Goal: Contribute content: Add original content to the website for others to see

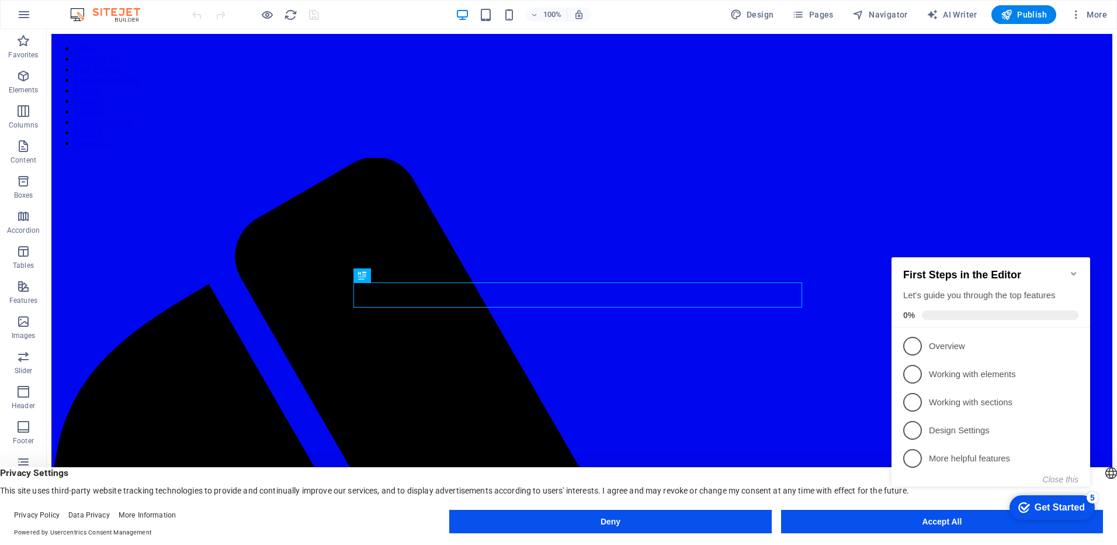
scroll to position [2550, 0]
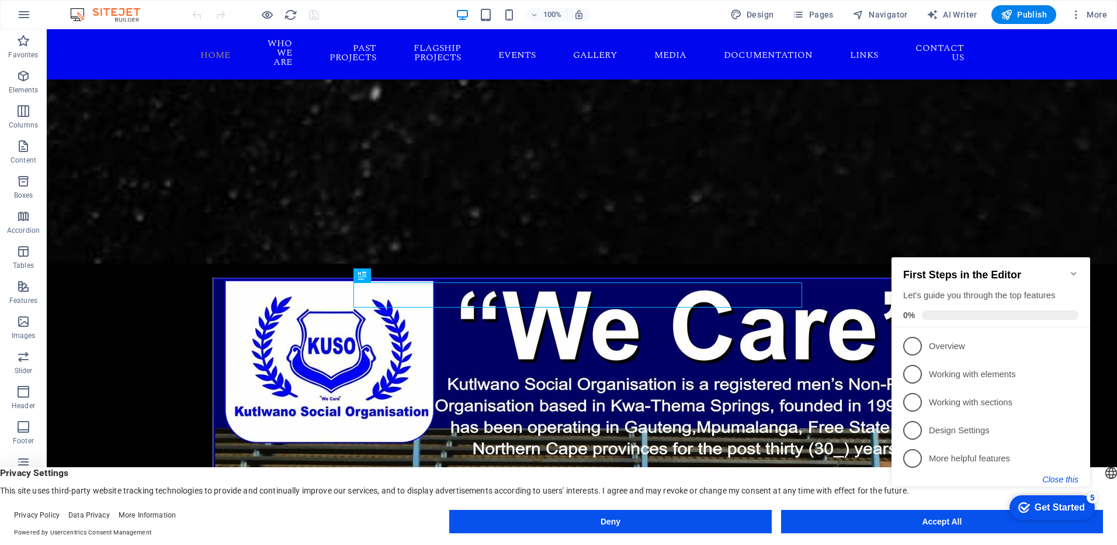
click at [1064, 482] on button "Close this" at bounding box center [1061, 479] width 36 height 9
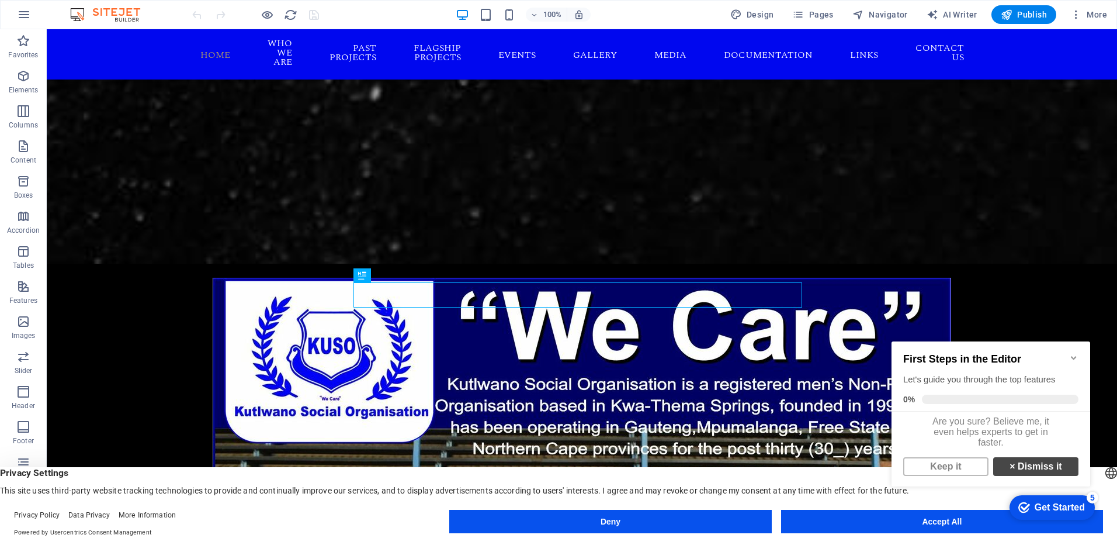
click at [1030, 476] on link "× Dismiss it" at bounding box center [1036, 466] width 85 height 19
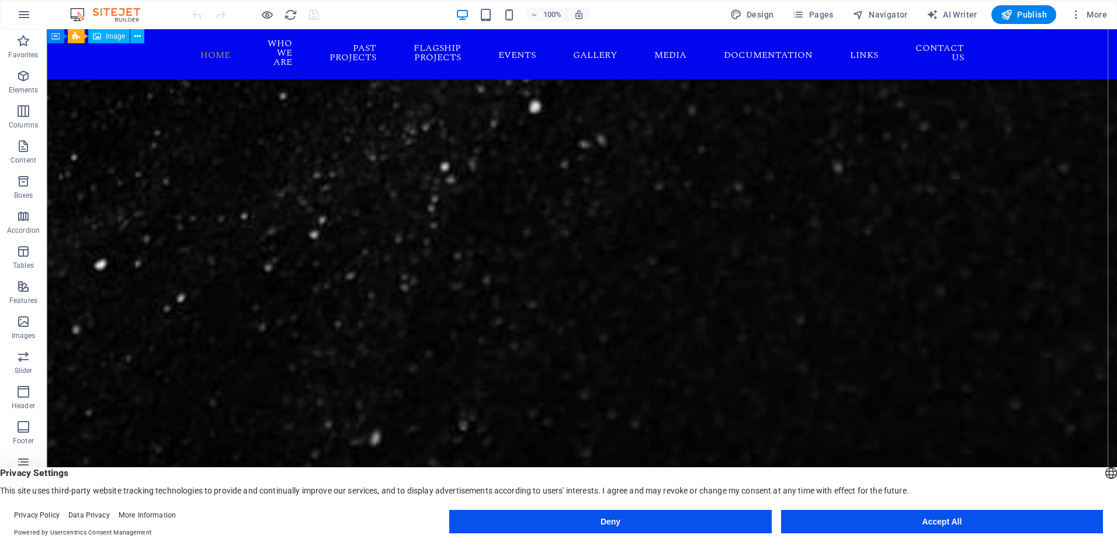
scroll to position [1972, 0]
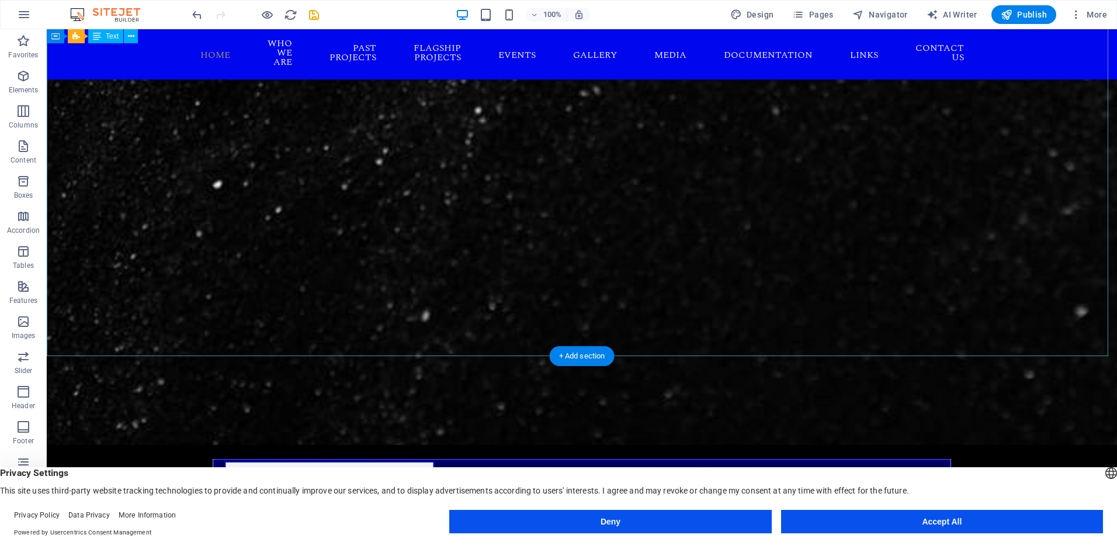
scroll to position [1680, 0]
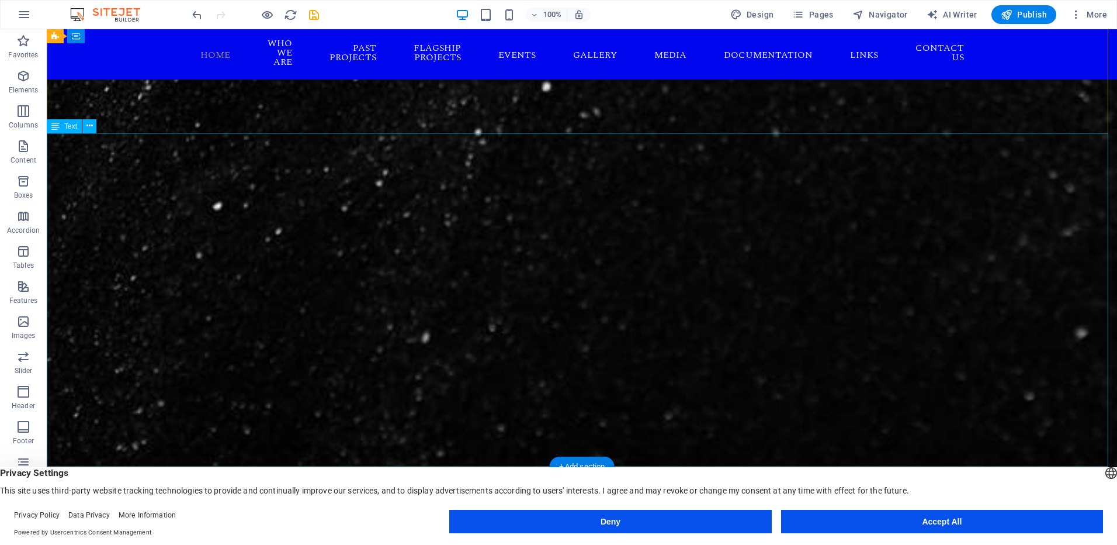
drag, startPoint x: 589, startPoint y: 404, endPoint x: 383, endPoint y: 403, distance: 205.7
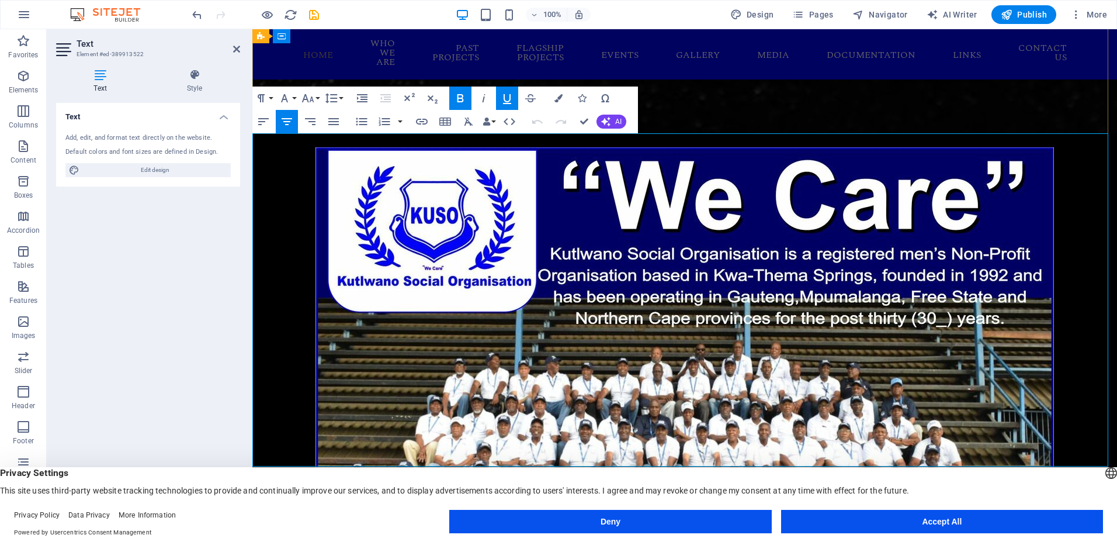
drag, startPoint x: 712, startPoint y: 438, endPoint x: 614, endPoint y: 145, distance: 309.4
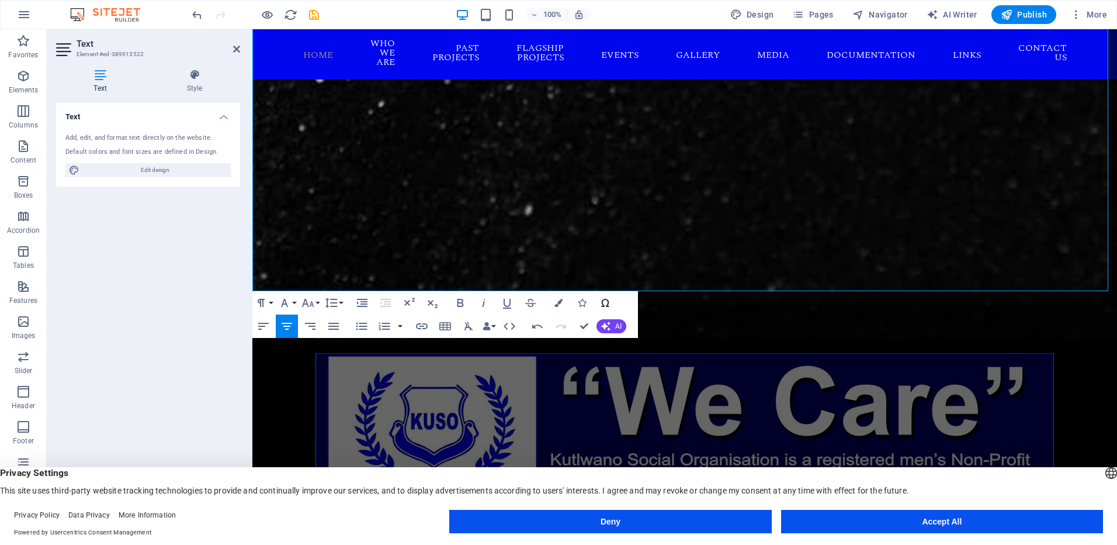
scroll to position [1855, 0]
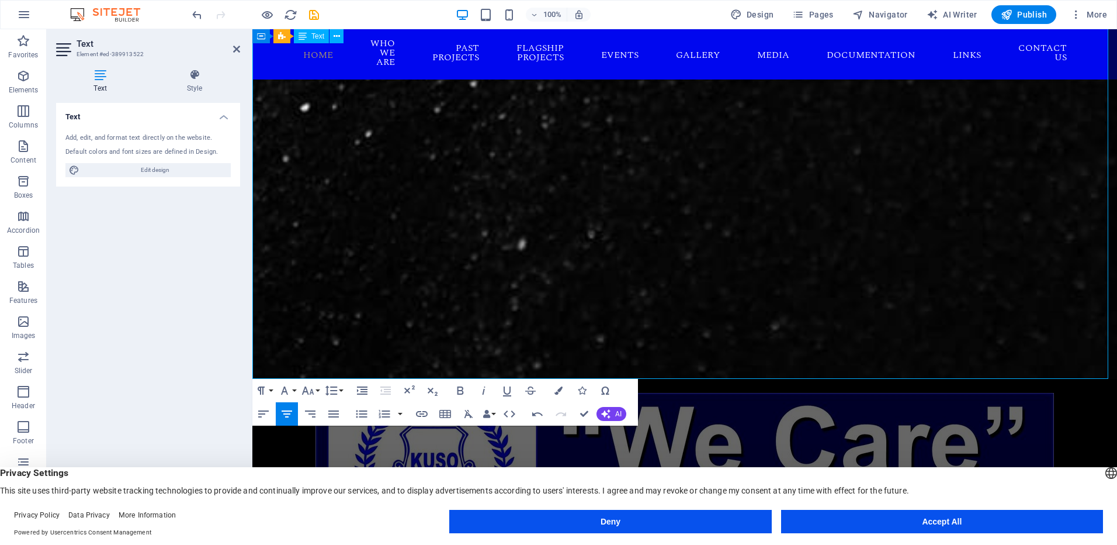
drag, startPoint x: 290, startPoint y: 302, endPoint x: 300, endPoint y: 306, distance: 10.5
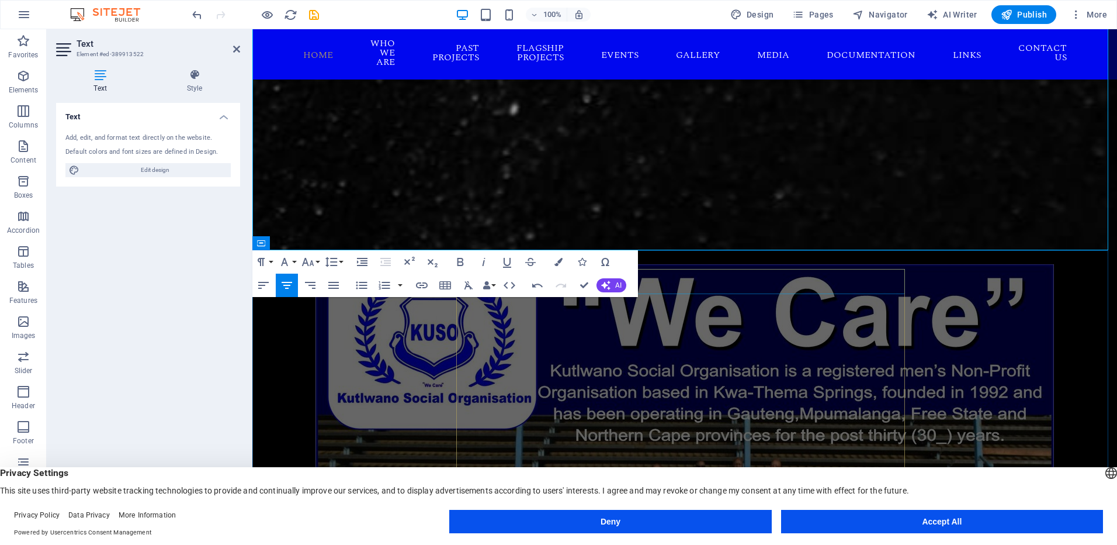
scroll to position [2030, 0]
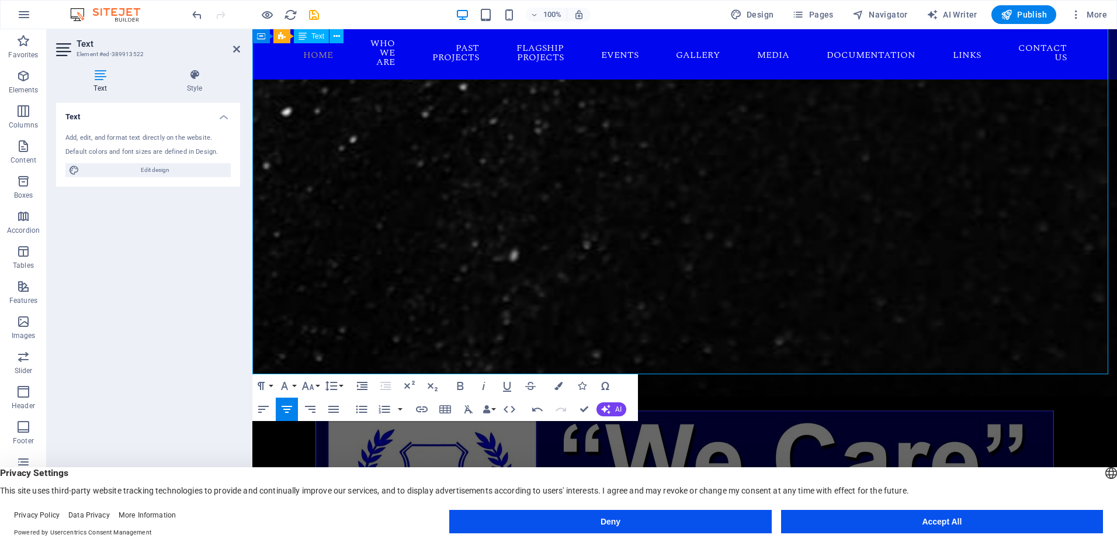
scroll to position [1913, 0]
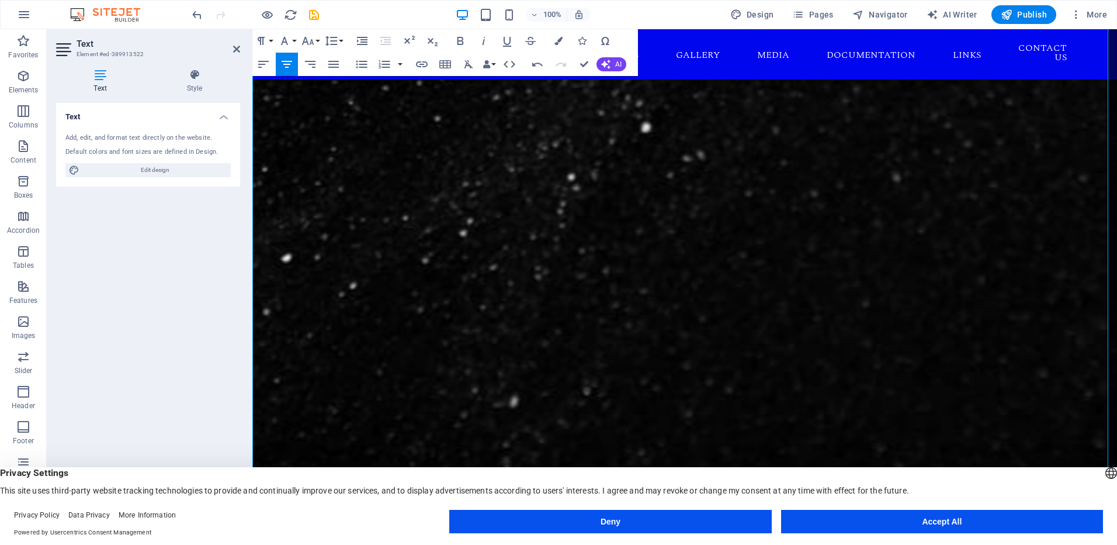
scroll to position [1738, 0]
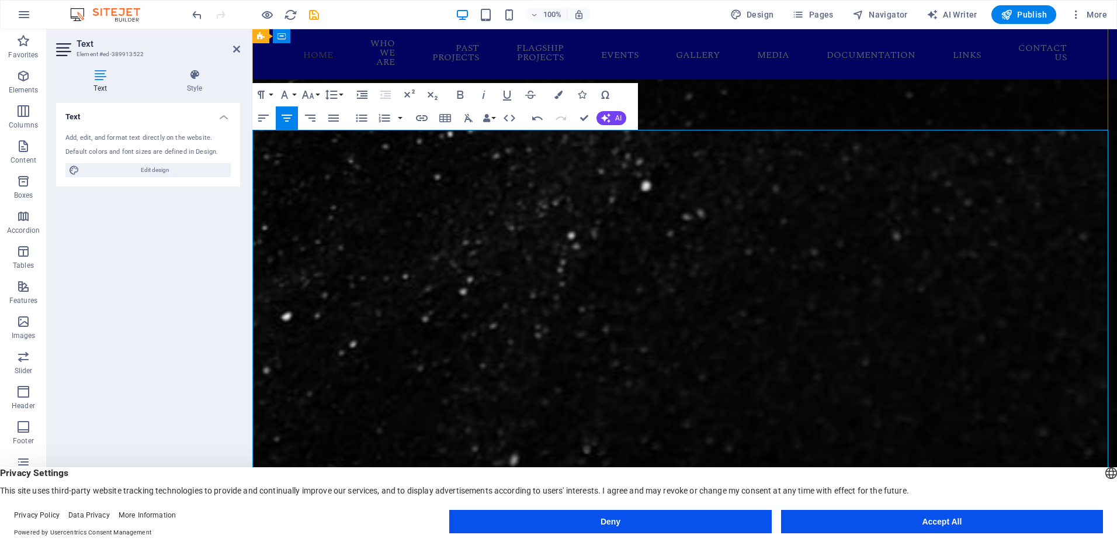
scroll to position [1680, 0]
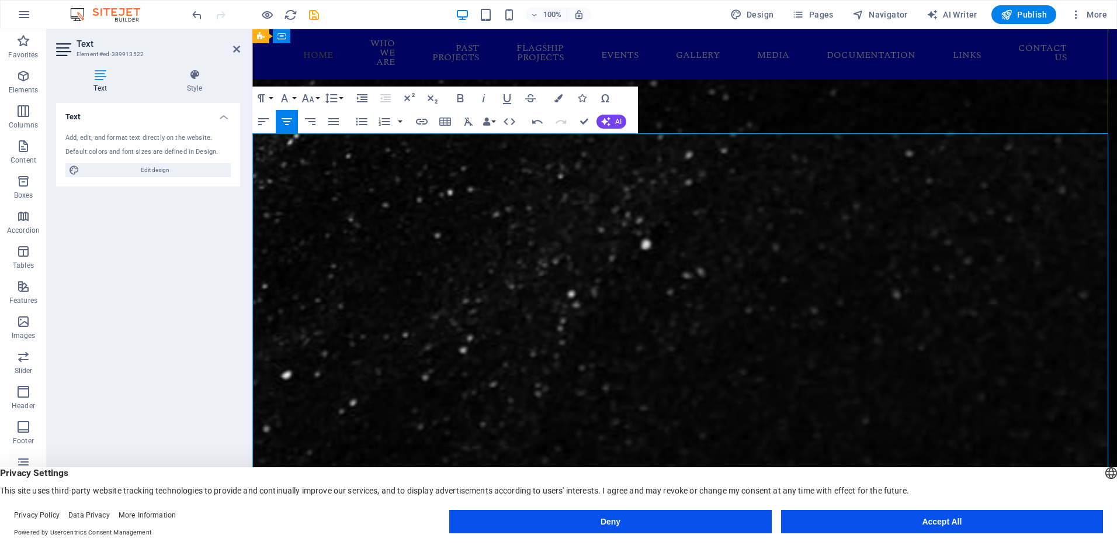
drag, startPoint x: 996, startPoint y: 195, endPoint x: 1035, endPoint y: 221, distance: 46.7
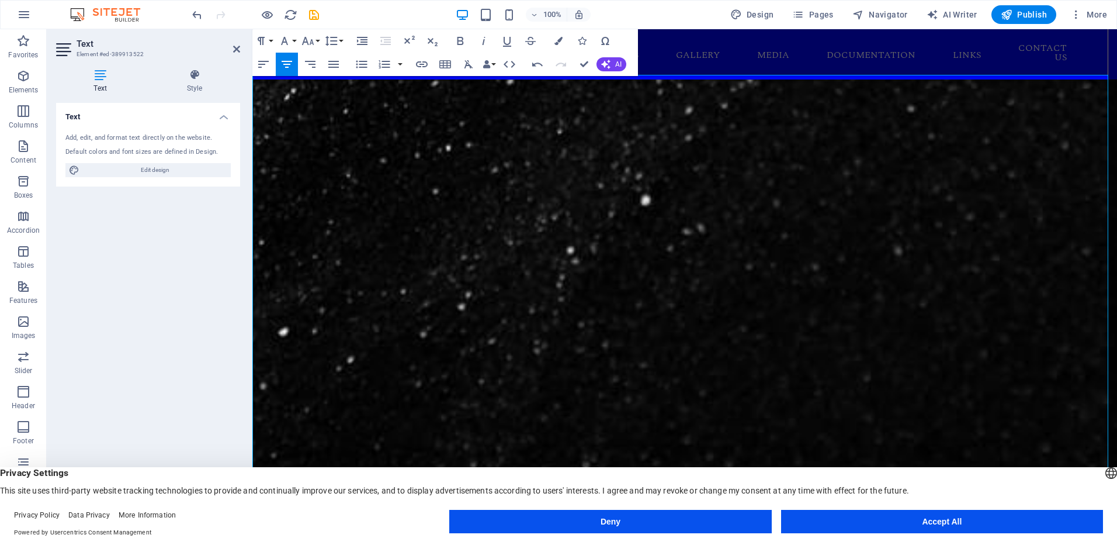
scroll to position [1797, 0]
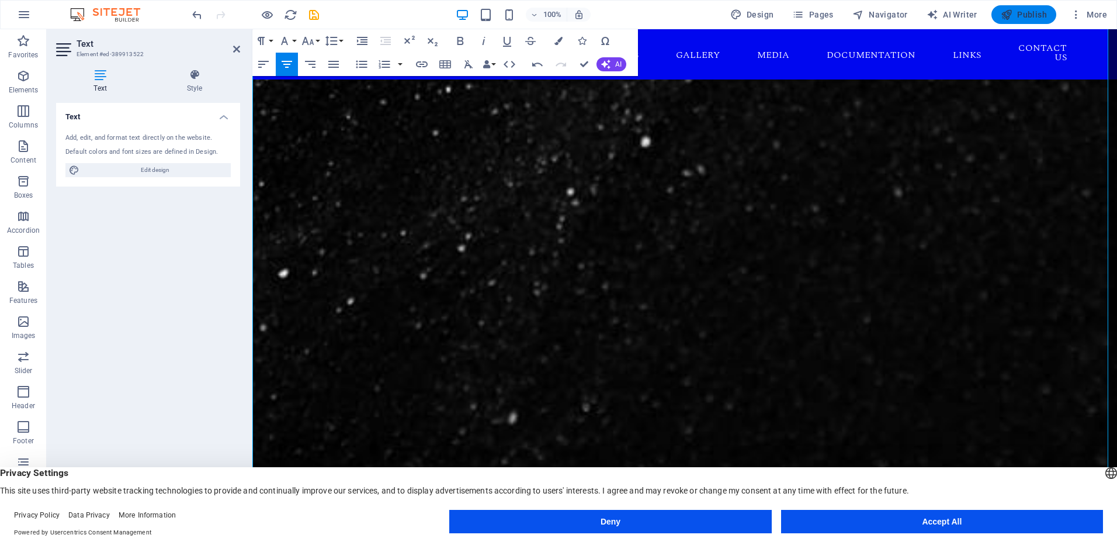
click at [1022, 17] on span "Publish" at bounding box center [1024, 15] width 46 height 12
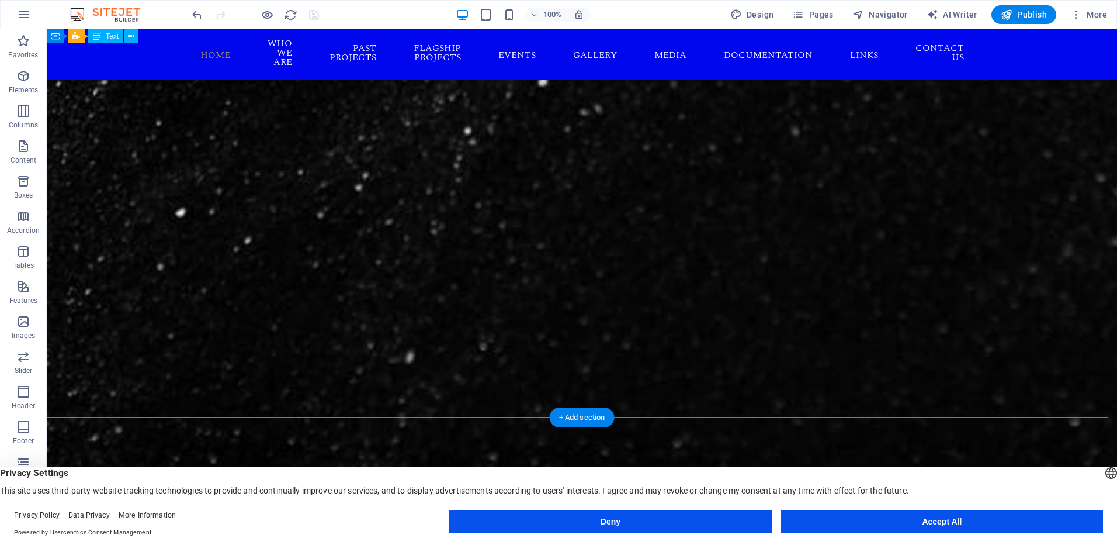
scroll to position [2030, 0]
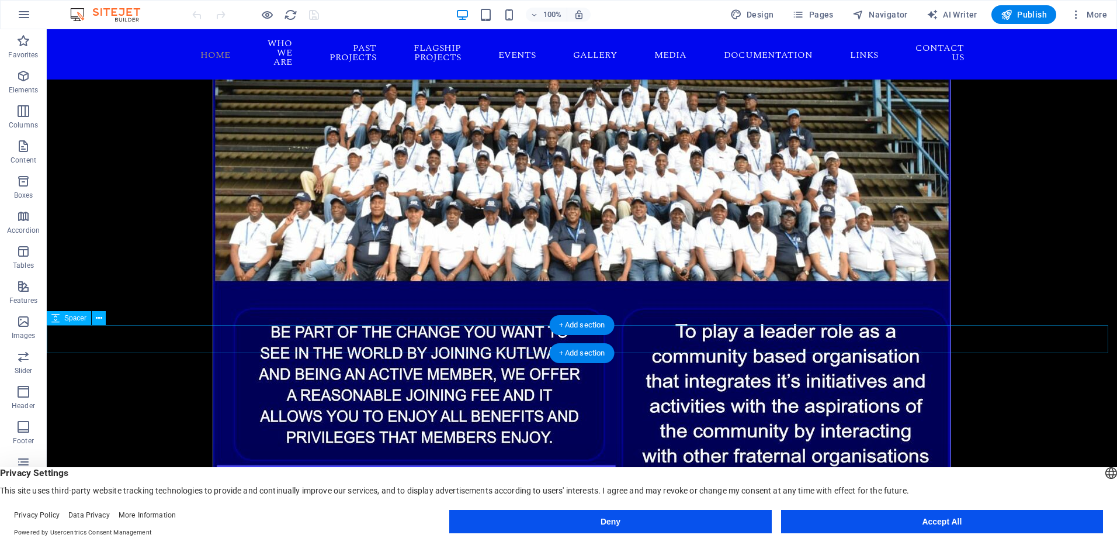
scroll to position [2577, 0]
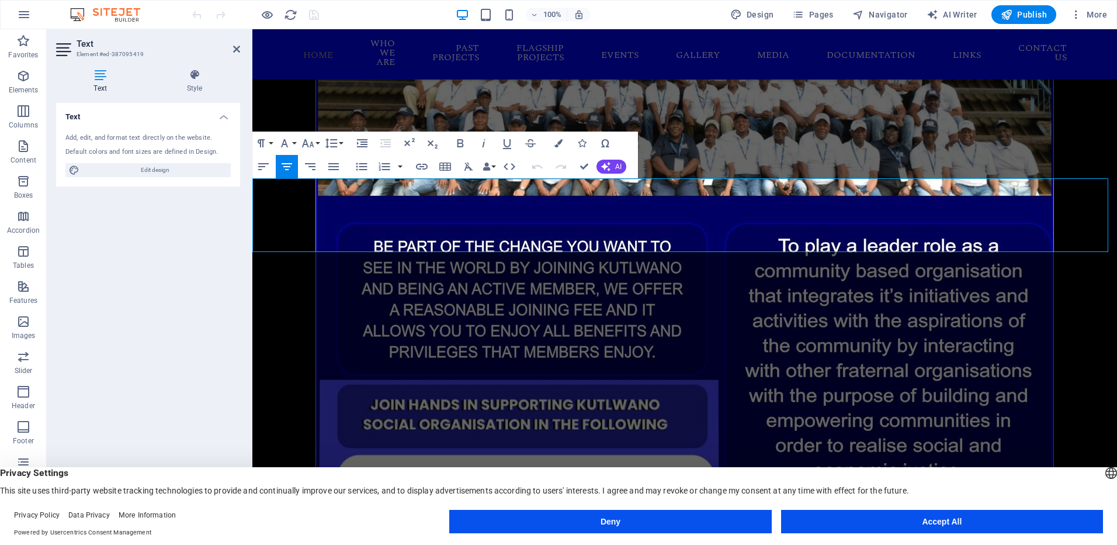
drag, startPoint x: 681, startPoint y: 213, endPoint x: 714, endPoint y: 222, distance: 34.6
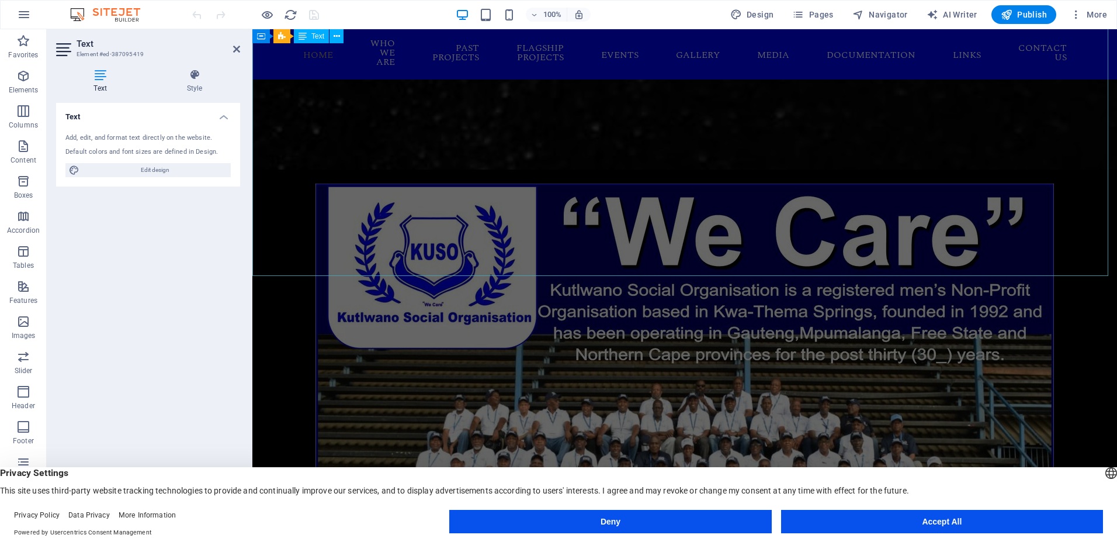
scroll to position [1993, 0]
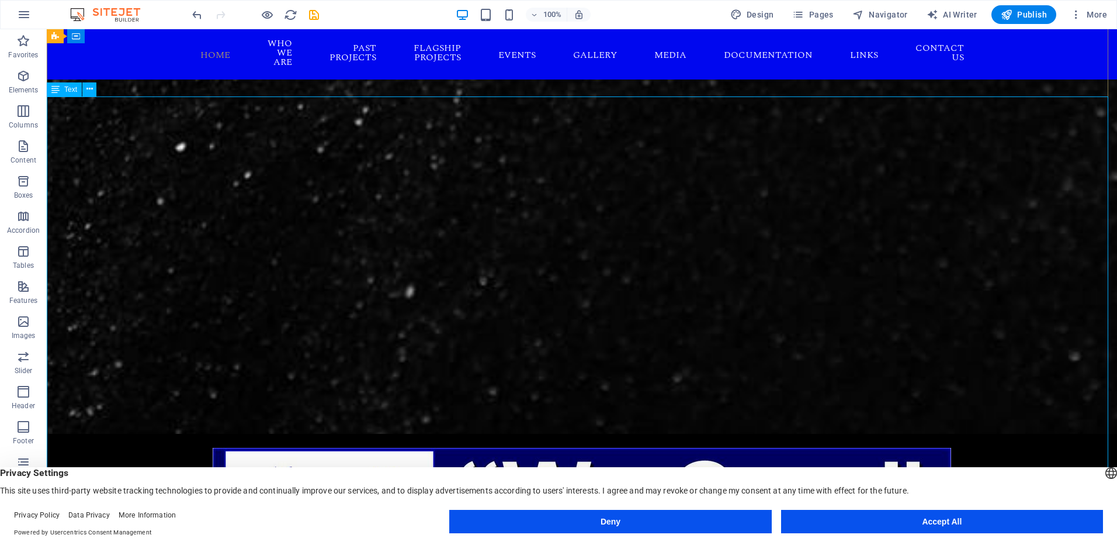
scroll to position [2041, 0]
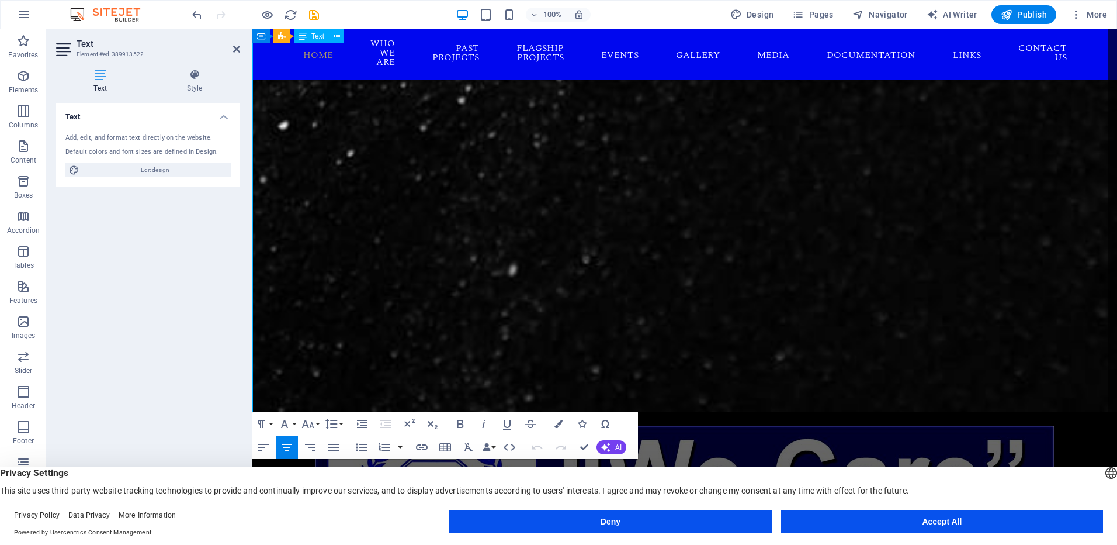
scroll to position [2178, 0]
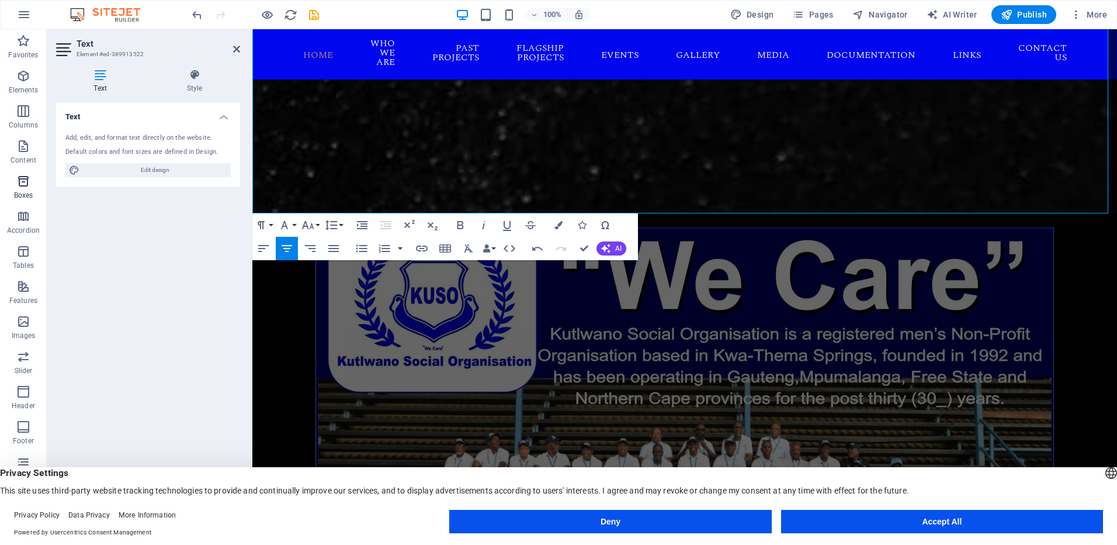
click at [26, 182] on icon "button" at bounding box center [23, 181] width 14 height 14
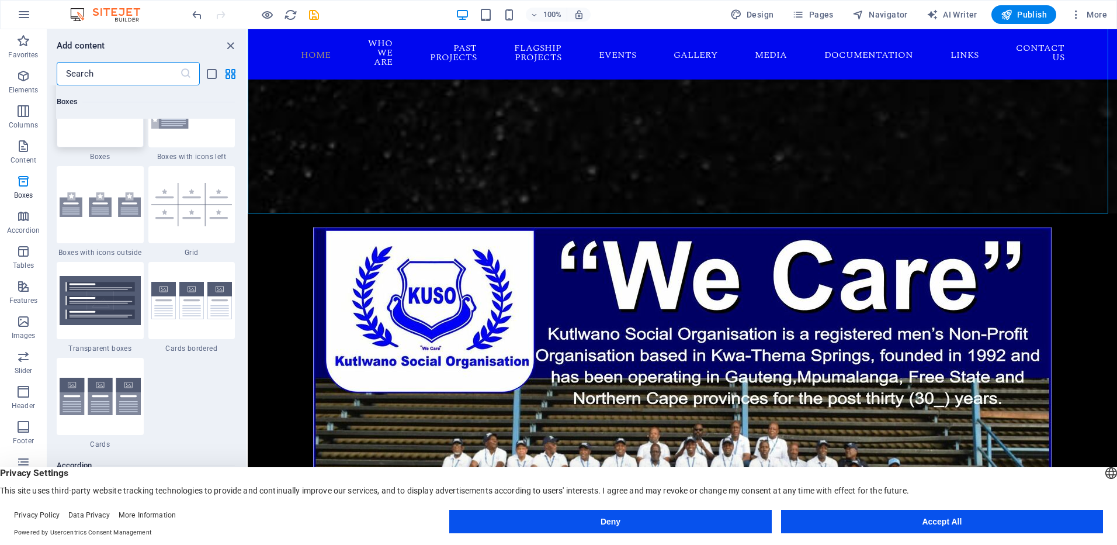
scroll to position [3399, 0]
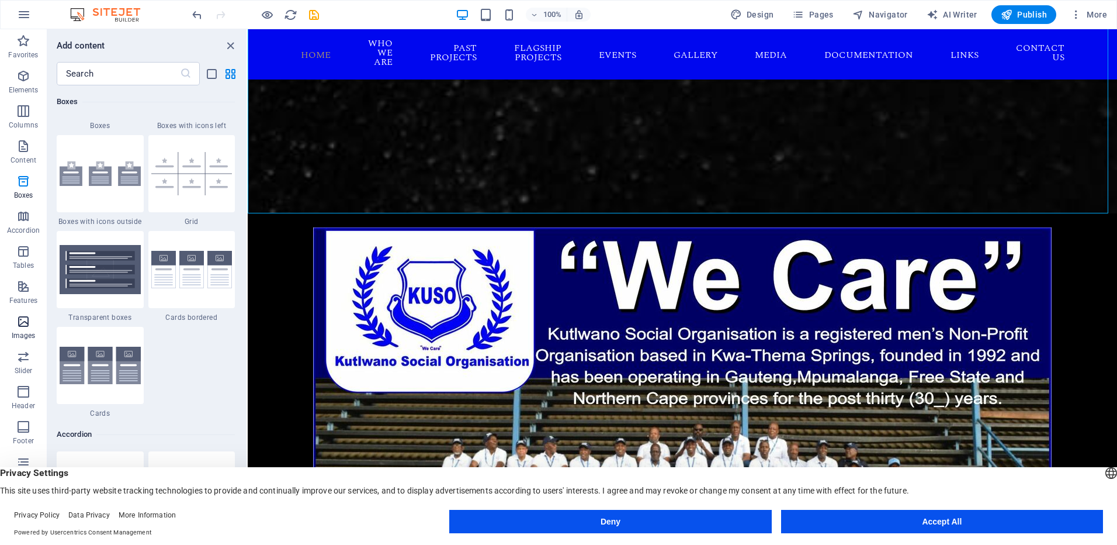
click at [34, 324] on span "Images" at bounding box center [23, 328] width 47 height 28
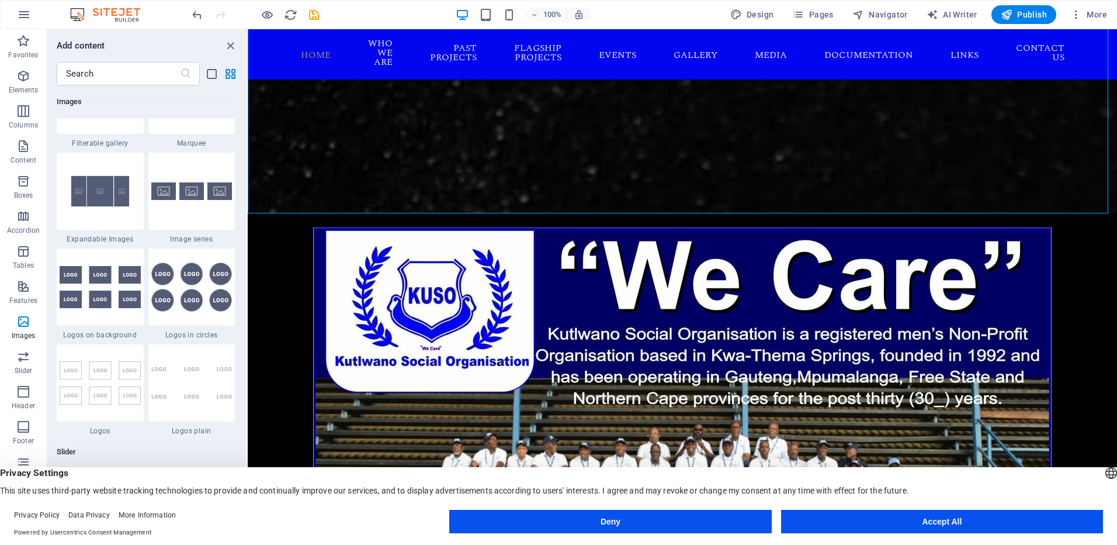
scroll to position [6277, 0]
drag, startPoint x: 108, startPoint y: 200, endPoint x: 422, endPoint y: 166, distance: 315.7
click at [108, 200] on div at bounding box center [100, 189] width 87 height 77
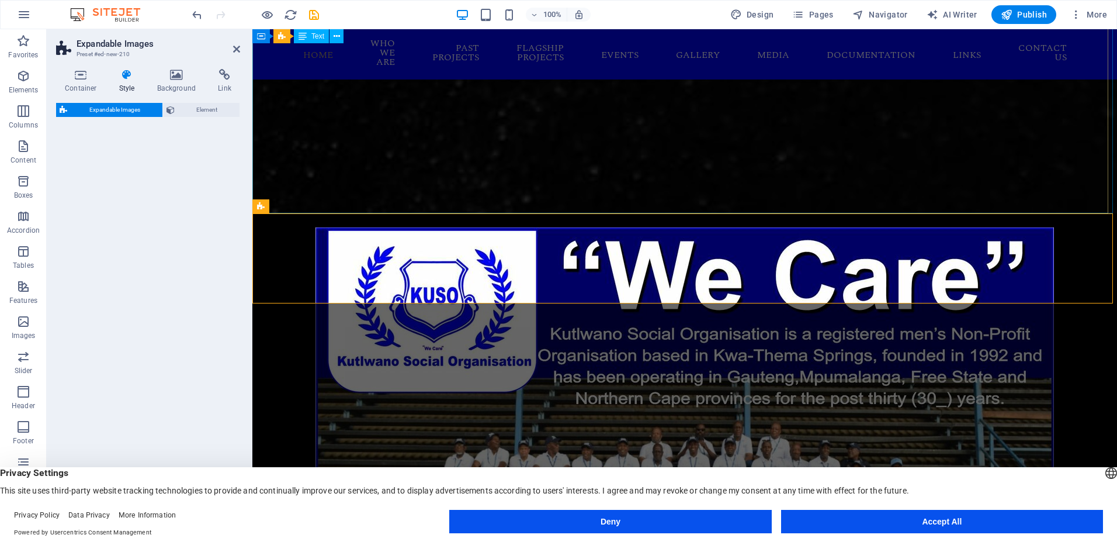
select select "rem"
select select "px"
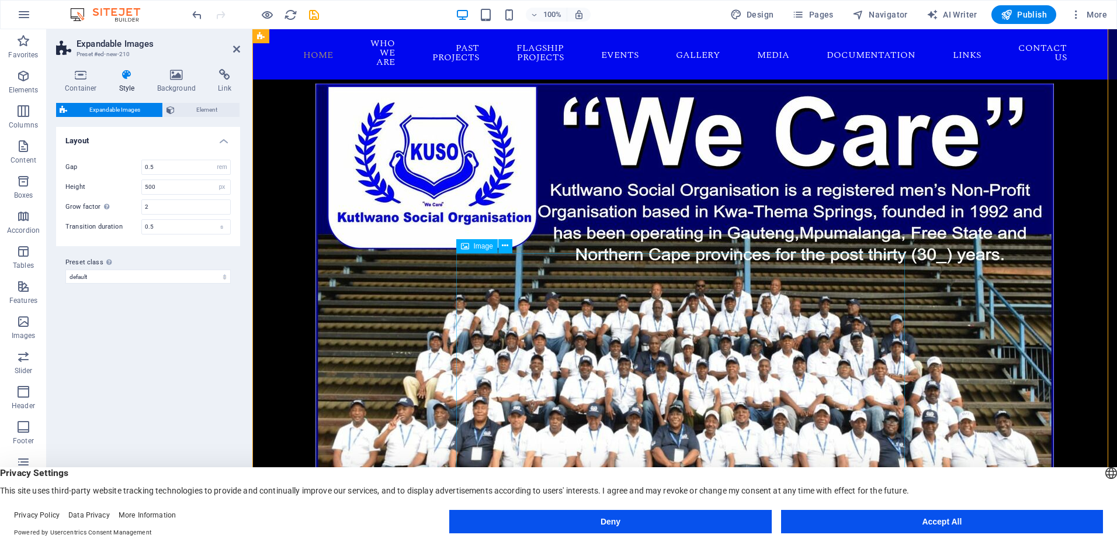
scroll to position [2237, 0]
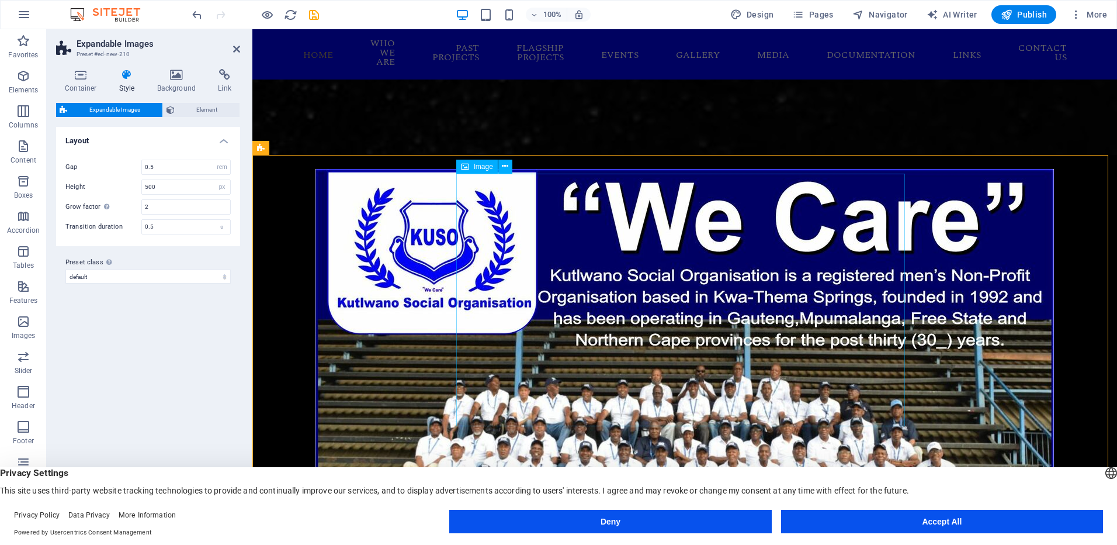
click at [79, 76] on icon at bounding box center [81, 75] width 50 height 12
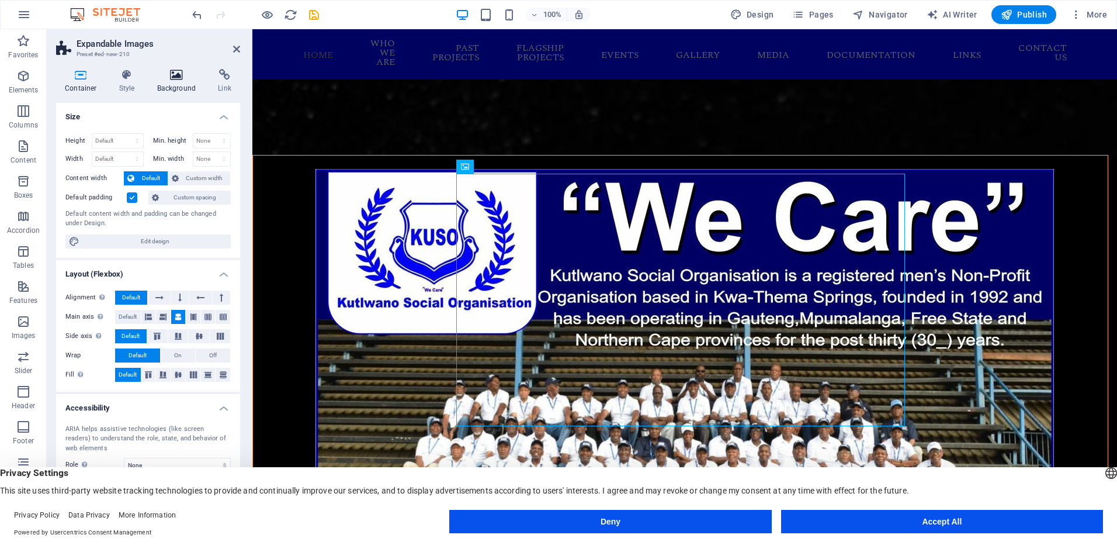
click at [183, 76] on icon at bounding box center [176, 75] width 57 height 12
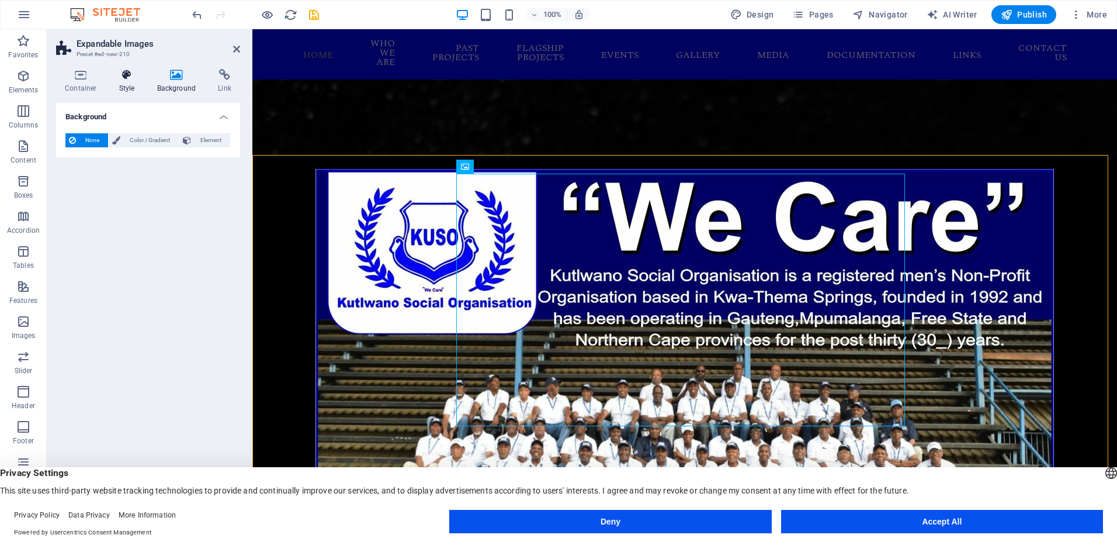
click at [129, 75] on icon at bounding box center [126, 75] width 33 height 12
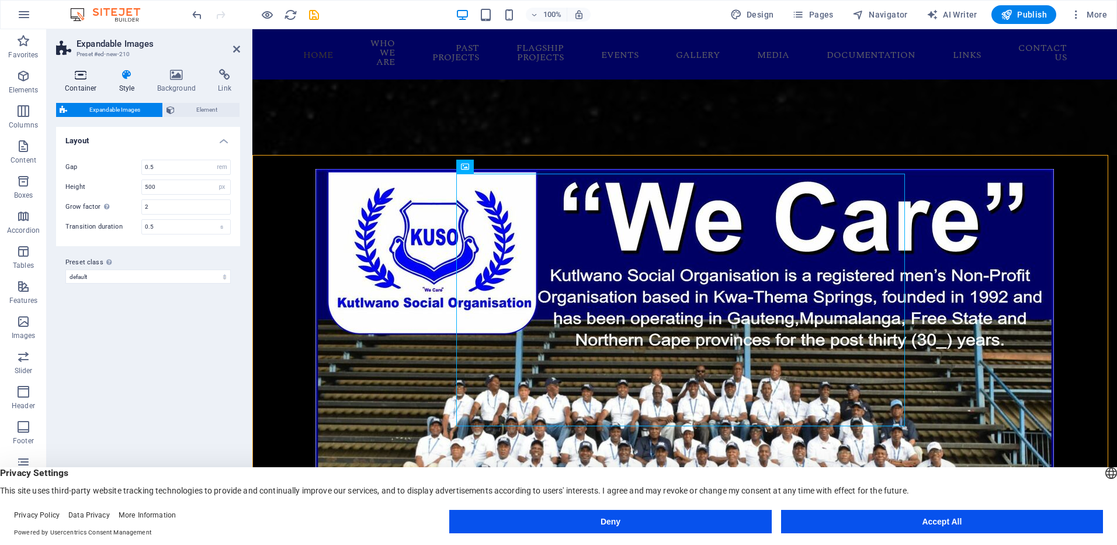
click at [85, 83] on h4 "Container" at bounding box center [83, 81] width 54 height 25
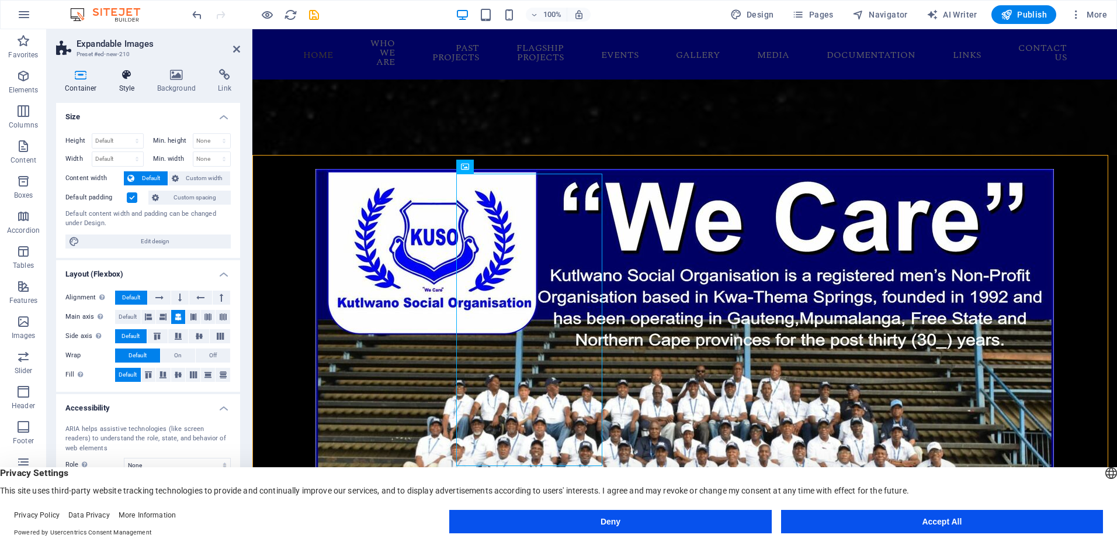
click at [128, 75] on icon at bounding box center [126, 75] width 33 height 12
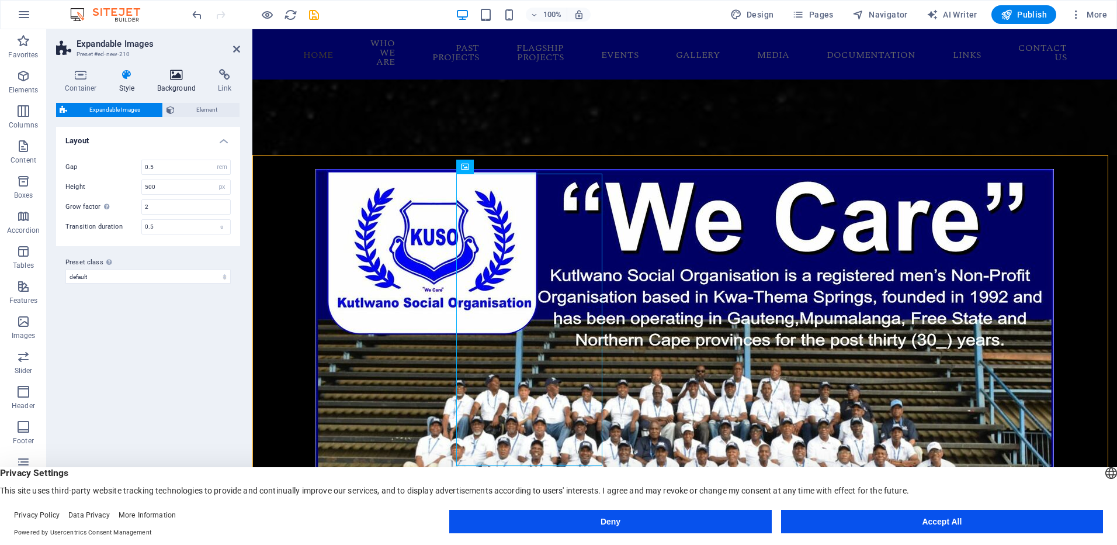
click at [174, 86] on h4 "Background" at bounding box center [178, 81] width 61 height 25
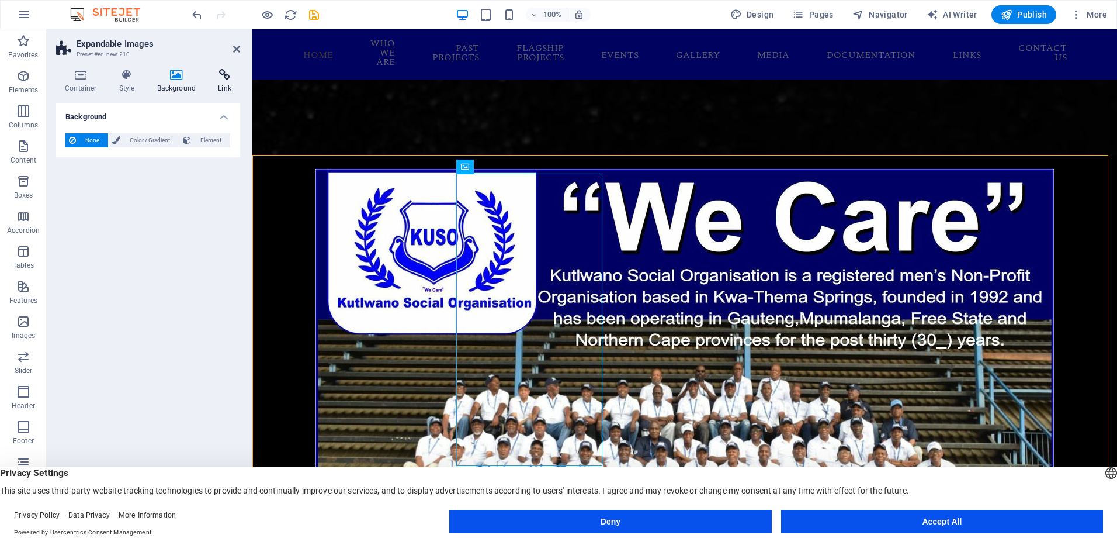
click at [228, 84] on h4 "Link" at bounding box center [224, 81] width 31 height 25
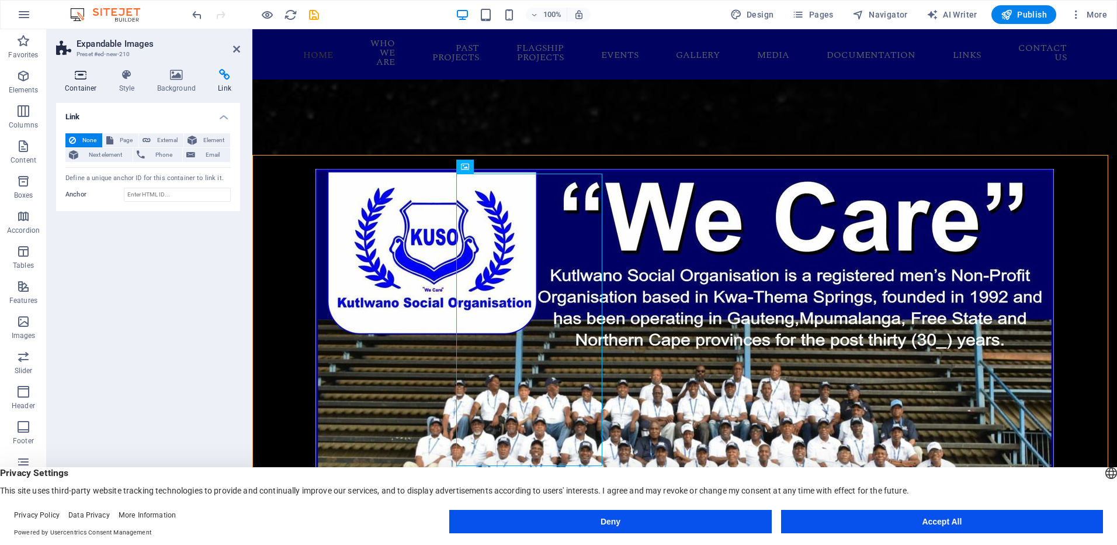
click at [79, 81] on h4 "Container" at bounding box center [83, 81] width 54 height 25
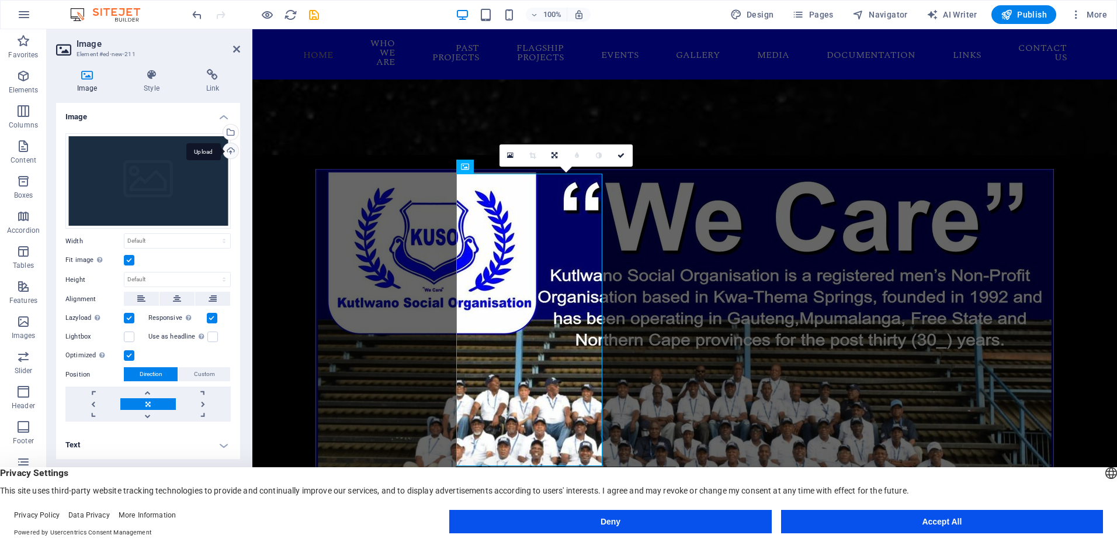
click at [229, 149] on div "Upload" at bounding box center [230, 152] width 18 height 18
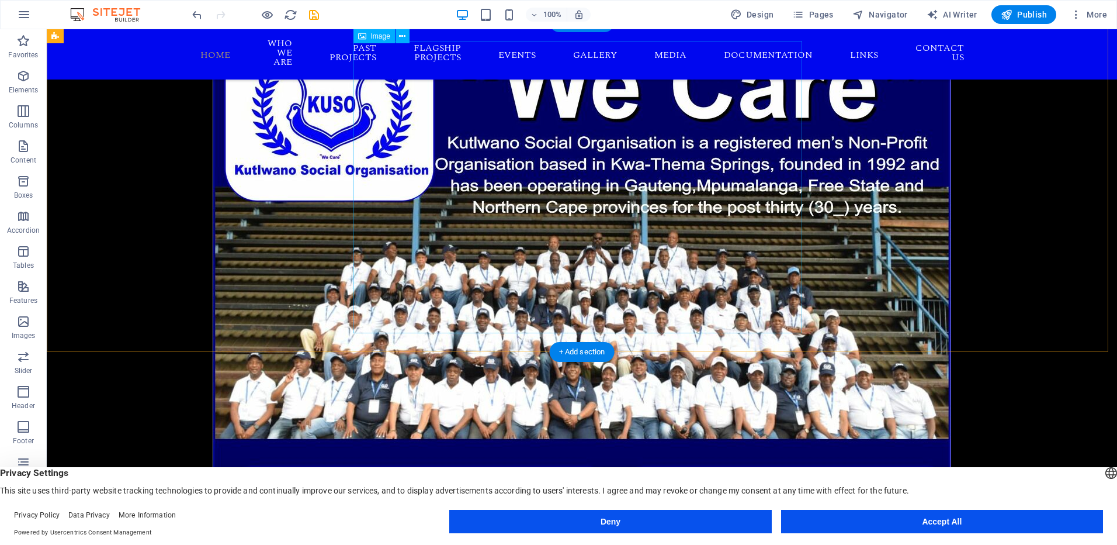
scroll to position [2178, 0]
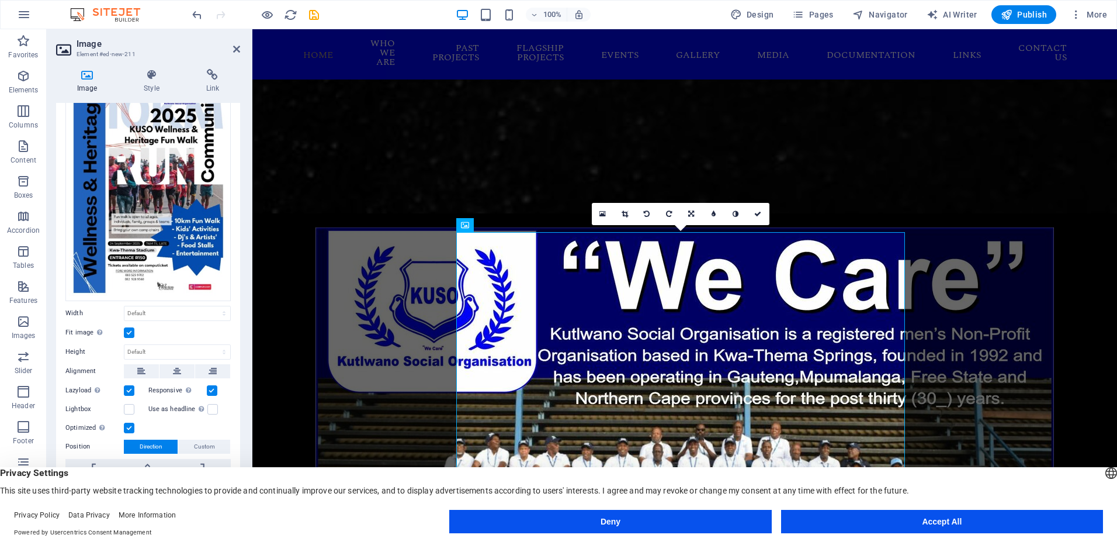
scroll to position [75, 0]
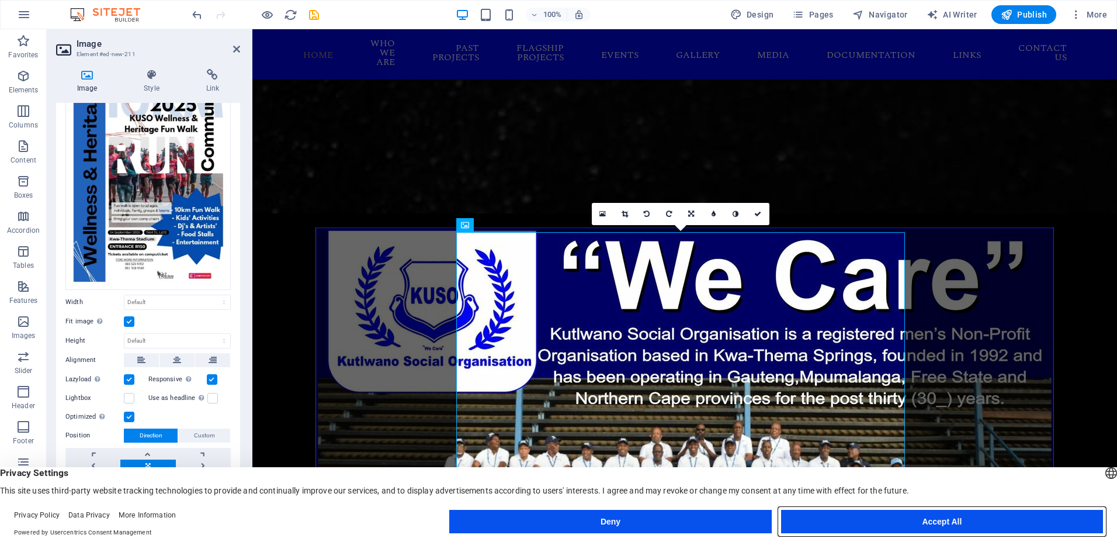
click at [932, 527] on button "Accept All" at bounding box center [942, 521] width 322 height 23
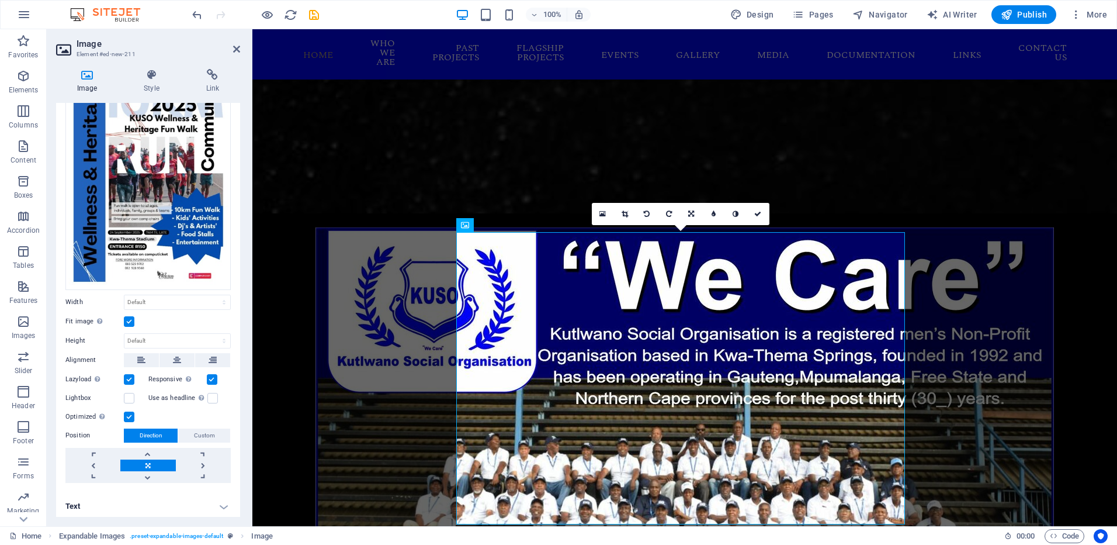
click at [130, 317] on label at bounding box center [129, 321] width 11 height 11
click at [0, 0] on input "Fit image Automatically fit image to a fixed width and height" at bounding box center [0, 0] width 0 height 0
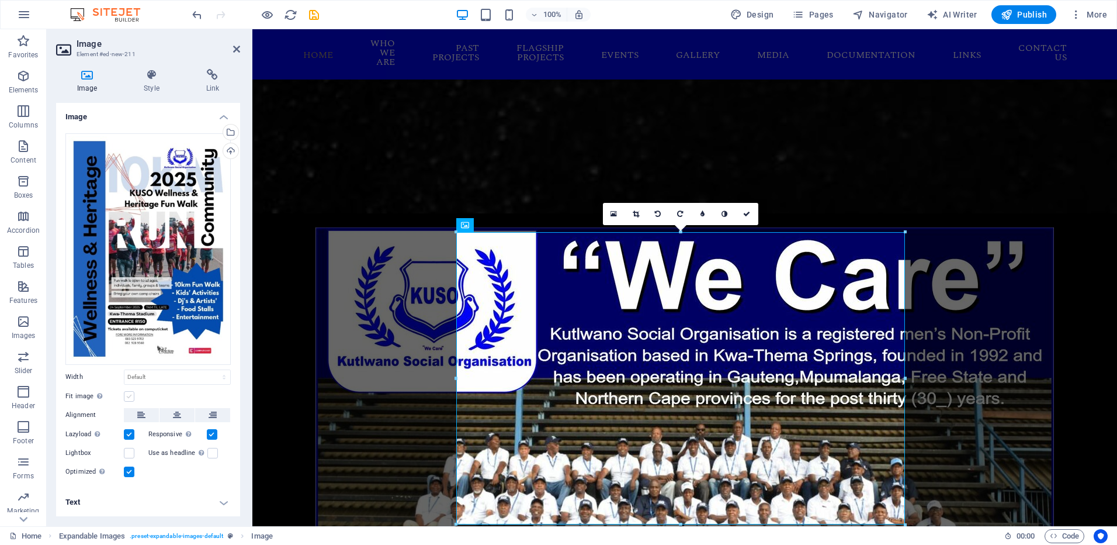
click at [129, 397] on label at bounding box center [129, 396] width 11 height 11
click at [0, 0] on input "Fit image Automatically fit image to a fixed width and height" at bounding box center [0, 0] width 0 height 0
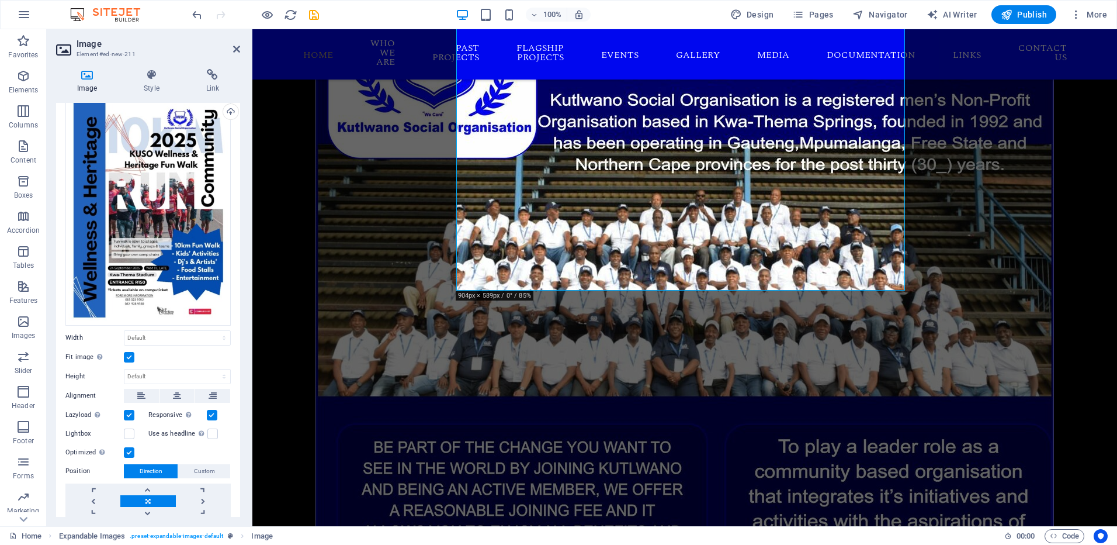
scroll to position [75, 0]
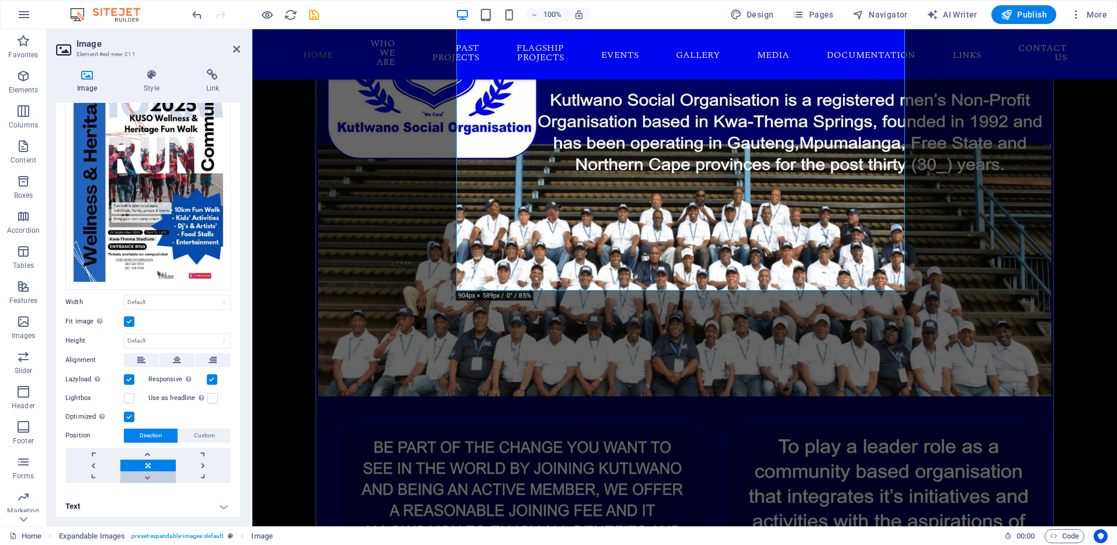
click at [154, 471] on link at bounding box center [147, 477] width 55 height 12
click at [146, 451] on link at bounding box center [147, 454] width 55 height 12
click at [136, 465] on link at bounding box center [147, 465] width 55 height 12
click at [133, 393] on label at bounding box center [129, 398] width 11 height 11
click at [0, 0] on input "Lightbox" at bounding box center [0, 0] width 0 height 0
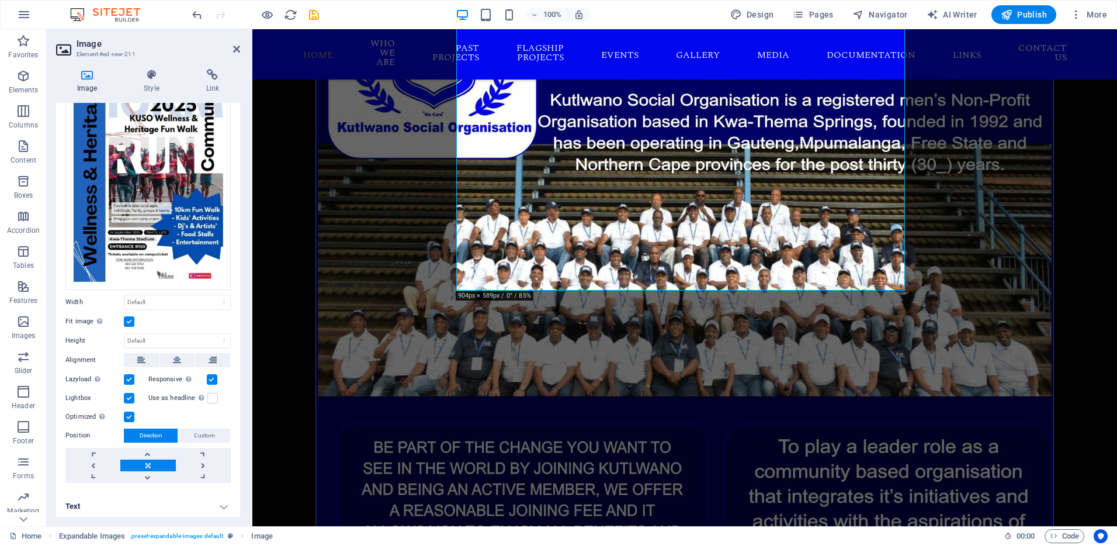
click at [129, 396] on label at bounding box center [129, 398] width 11 height 11
click at [0, 0] on input "Lightbox" at bounding box center [0, 0] width 0 height 0
click at [217, 504] on h4 "Text" at bounding box center [148, 506] width 184 height 28
click at [224, 503] on h4 "Text" at bounding box center [148, 502] width 184 height 21
click at [171, 296] on select "Default auto px rem % em vh vw" at bounding box center [177, 302] width 106 height 14
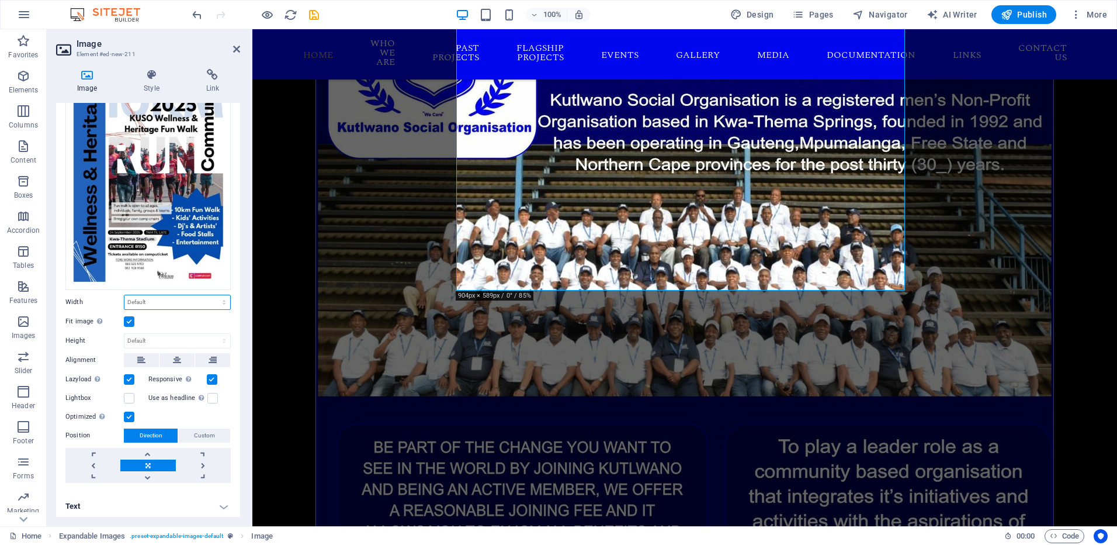
click at [171, 296] on select "Default auto px rem % em vh vw" at bounding box center [177, 302] width 106 height 14
click at [124, 295] on select "Default auto px rem % em vh vw" at bounding box center [177, 302] width 106 height 14
select select "DISABLED_OPTION_VALUE"
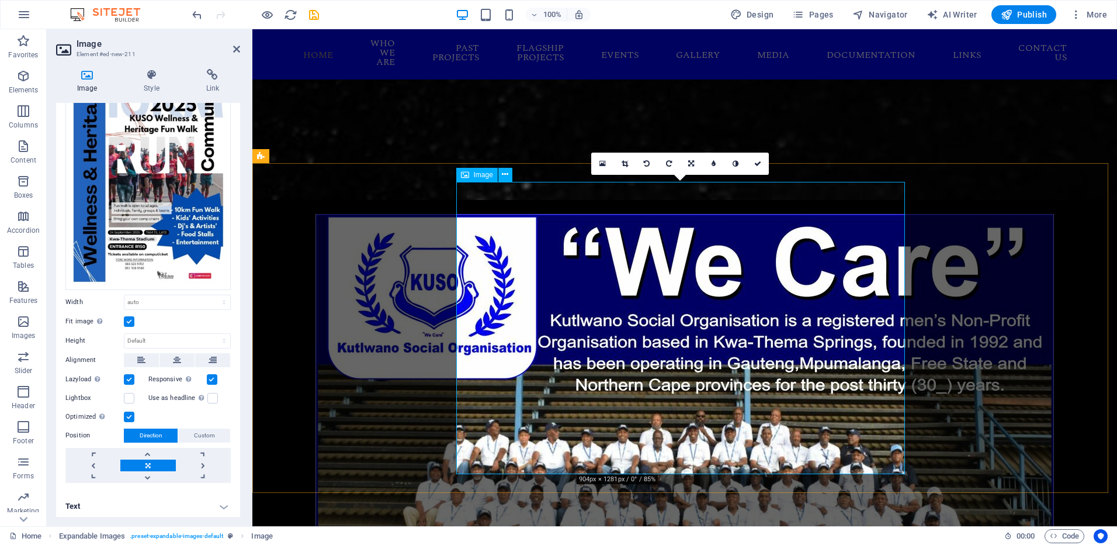
scroll to position [2061, 0]
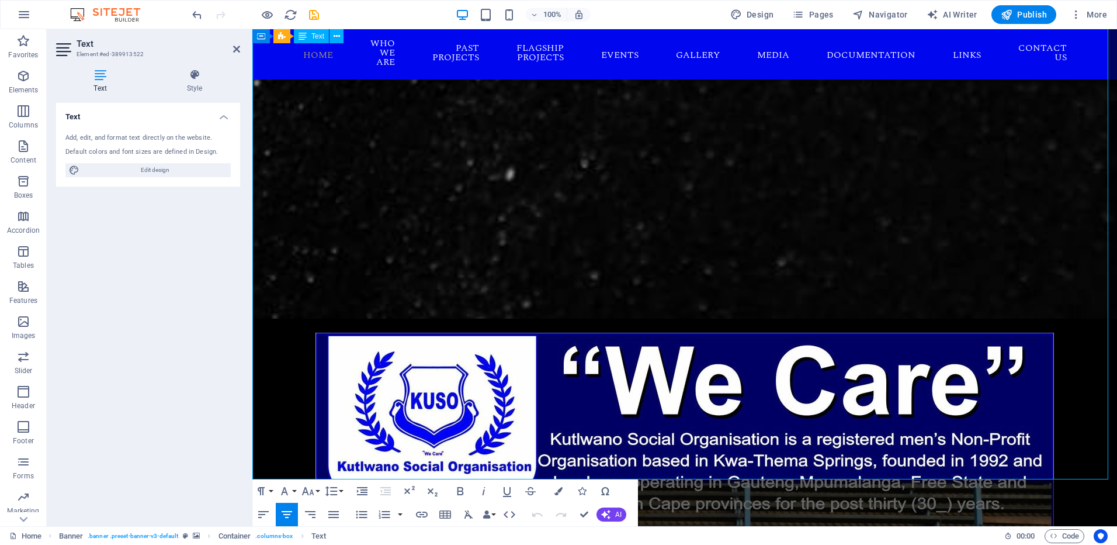
scroll to position [2120, 0]
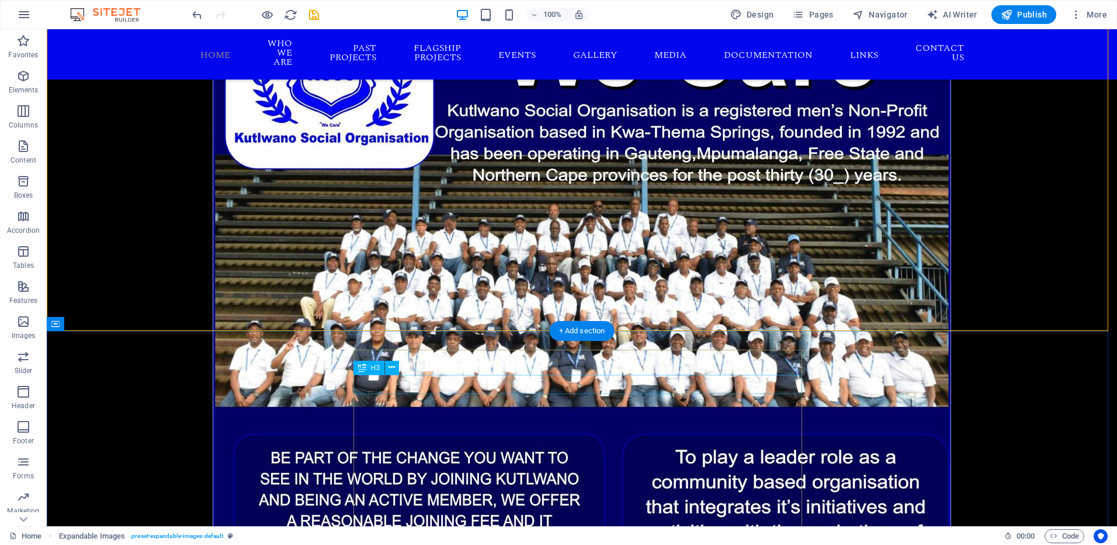
scroll to position [2353, 0]
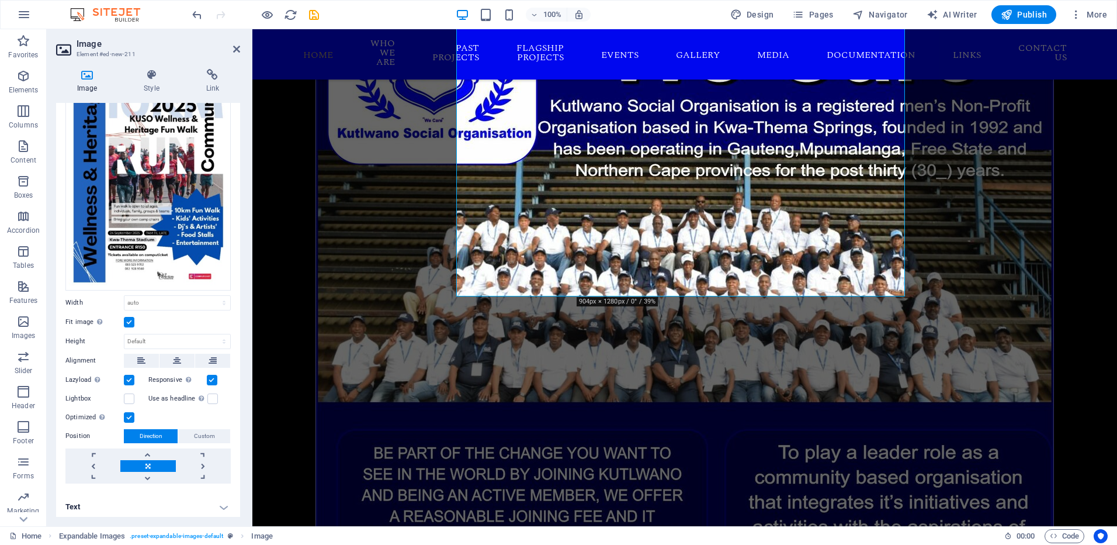
scroll to position [75, 0]
click at [168, 302] on select "Default auto px rem % em vh vw" at bounding box center [177, 302] width 106 height 14
click at [153, 339] on select "Default auto px" at bounding box center [177, 341] width 106 height 14
click at [124, 334] on select "Default auto px" at bounding box center [177, 341] width 106 height 14
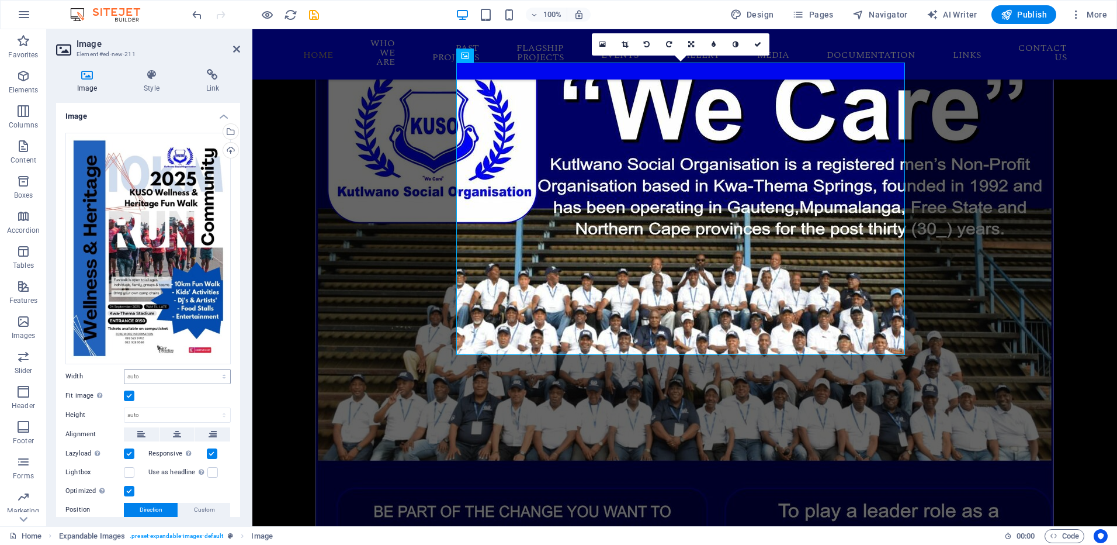
scroll to position [0, 0]
click at [145, 410] on select "Default auto px" at bounding box center [177, 416] width 106 height 14
click at [124, 409] on select "Default auto px" at bounding box center [177, 416] width 106 height 14
select select "DISABLED_OPTION_VALUE"
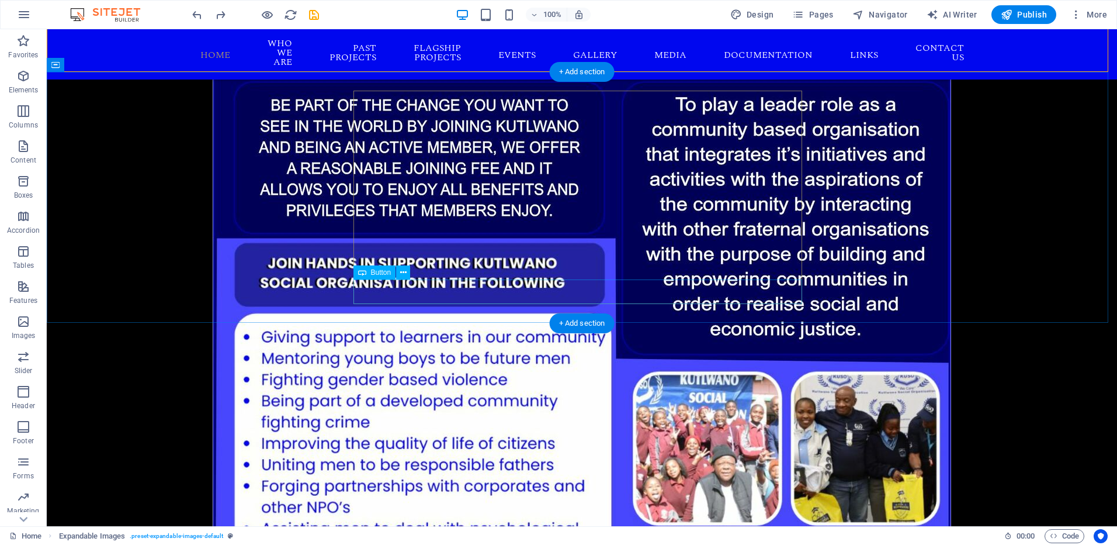
scroll to position [2821, 0]
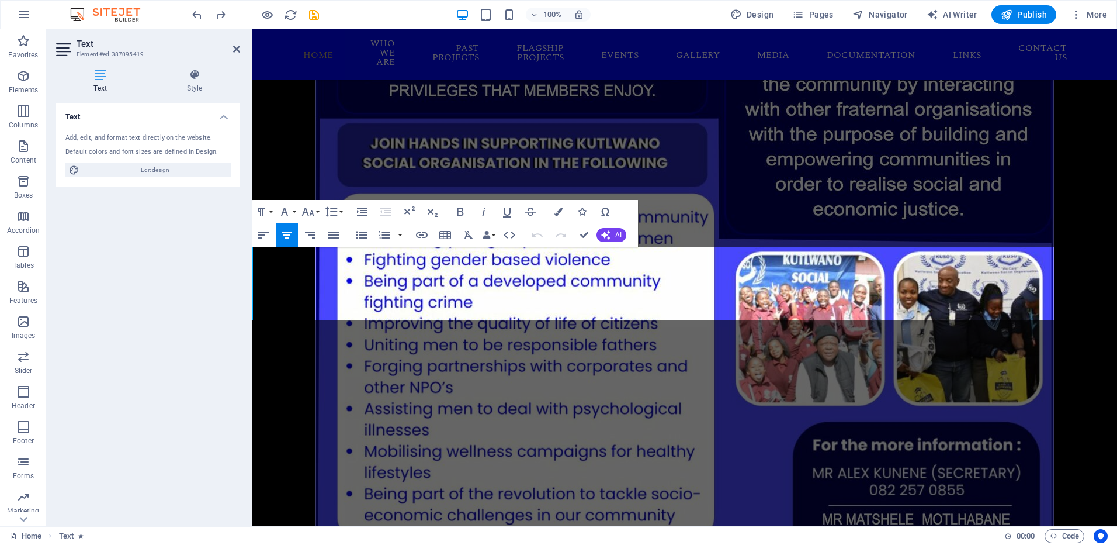
drag, startPoint x: 542, startPoint y: 280, endPoint x: 576, endPoint y: 293, distance: 35.9
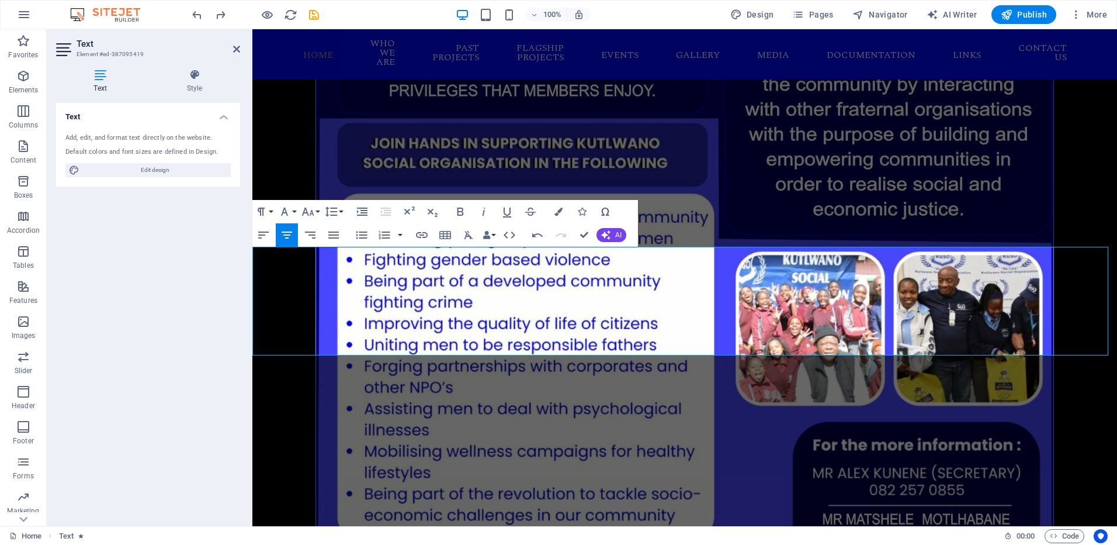
drag, startPoint x: 566, startPoint y: 327, endPoint x: 789, endPoint y: 347, distance: 223.5
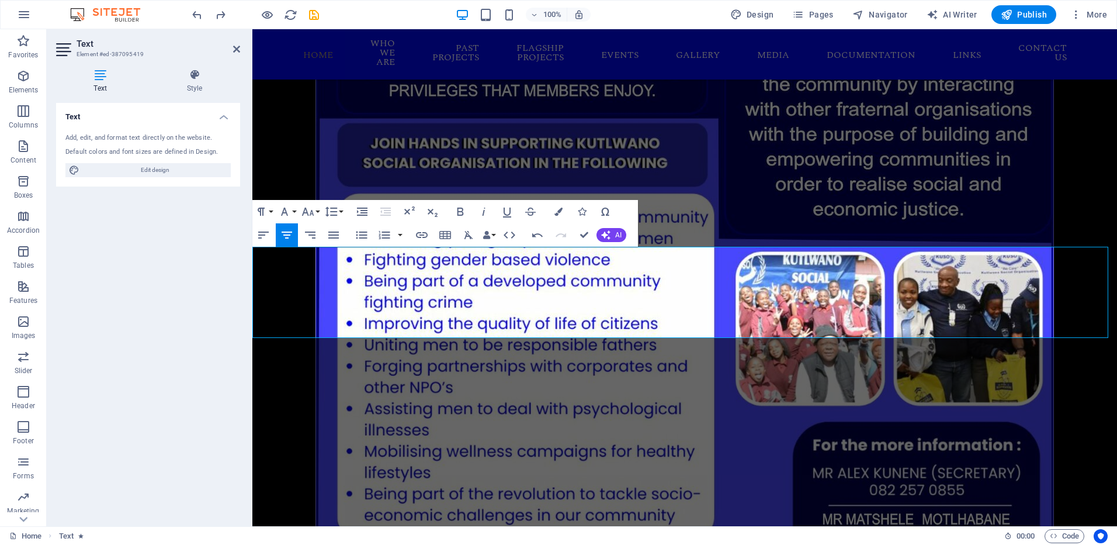
drag, startPoint x: 1026, startPoint y: 15, endPoint x: 865, endPoint y: 130, distance: 198.2
click at [1026, 15] on span "Publish" at bounding box center [1024, 15] width 46 height 12
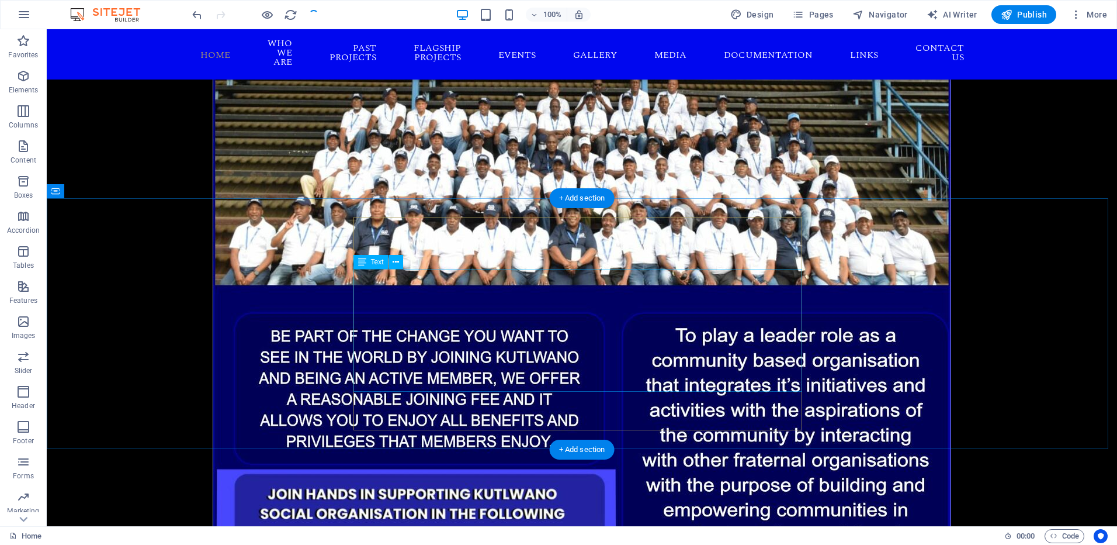
scroll to position [2237, 0]
